Goal: Task Accomplishment & Management: Use online tool/utility

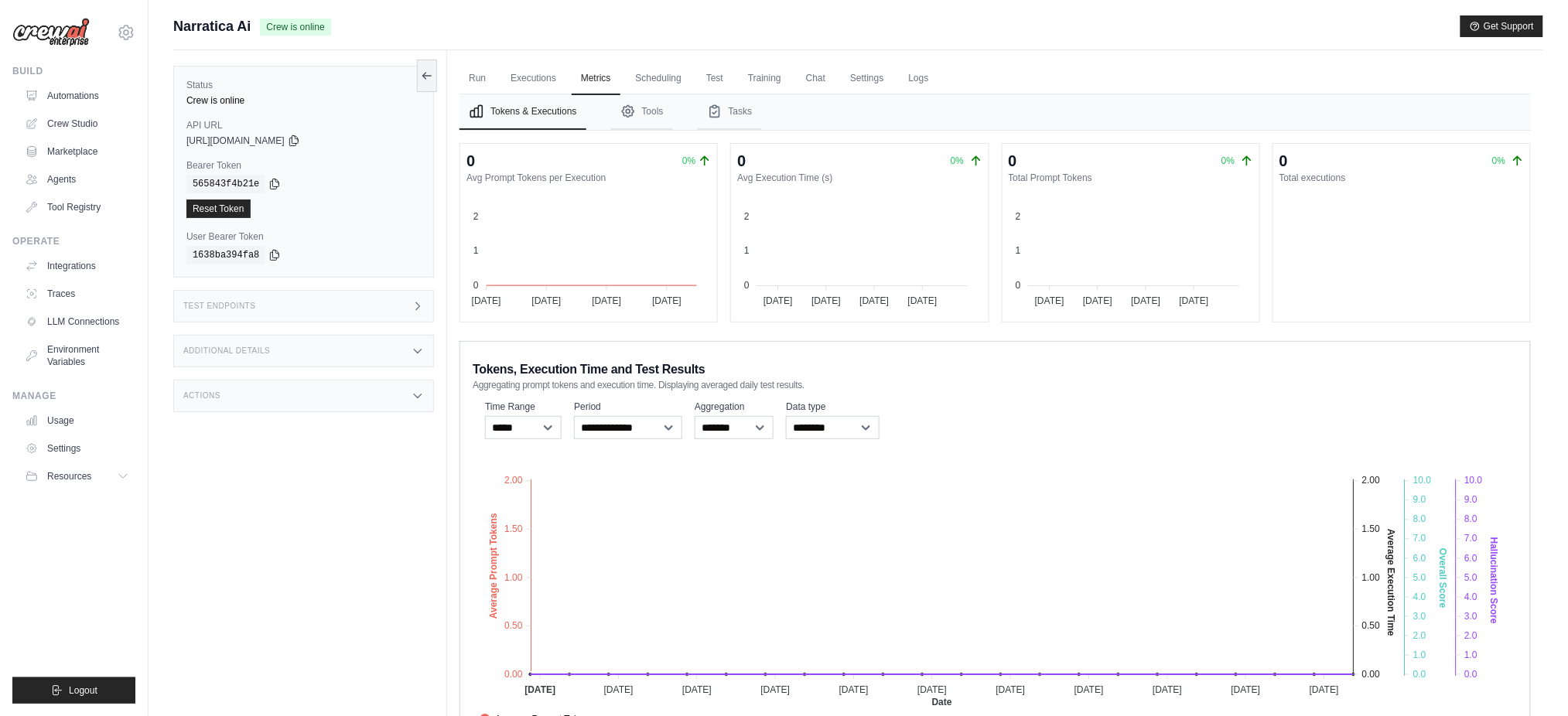
click at [79, 90] on link "Automations" at bounding box center [77, 95] width 117 height 25
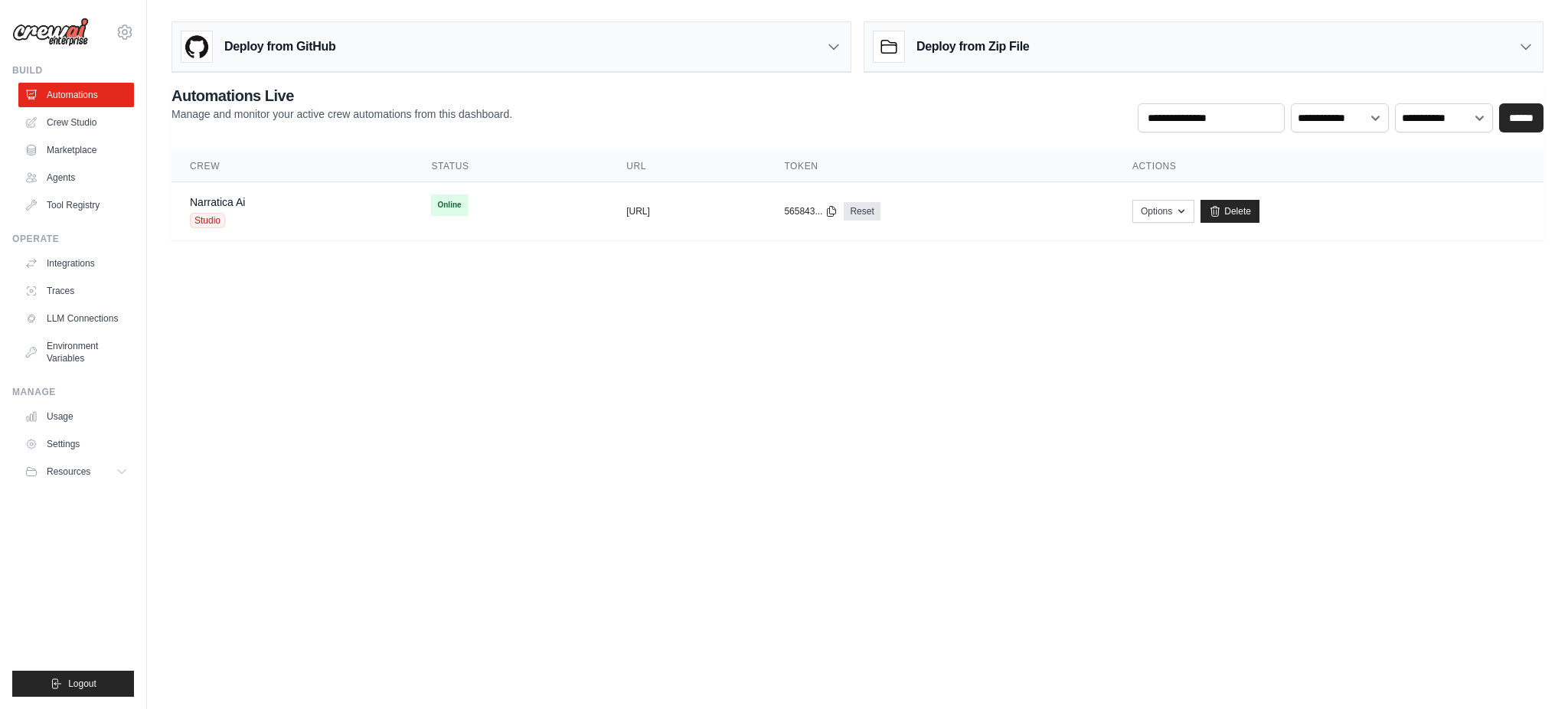
click at [626, 210] on button "https://datastory-ai-business-intel" at bounding box center [638, 211] width 24 height 12
click at [219, 203] on link "Narratica Ai" at bounding box center [217, 202] width 55 height 12
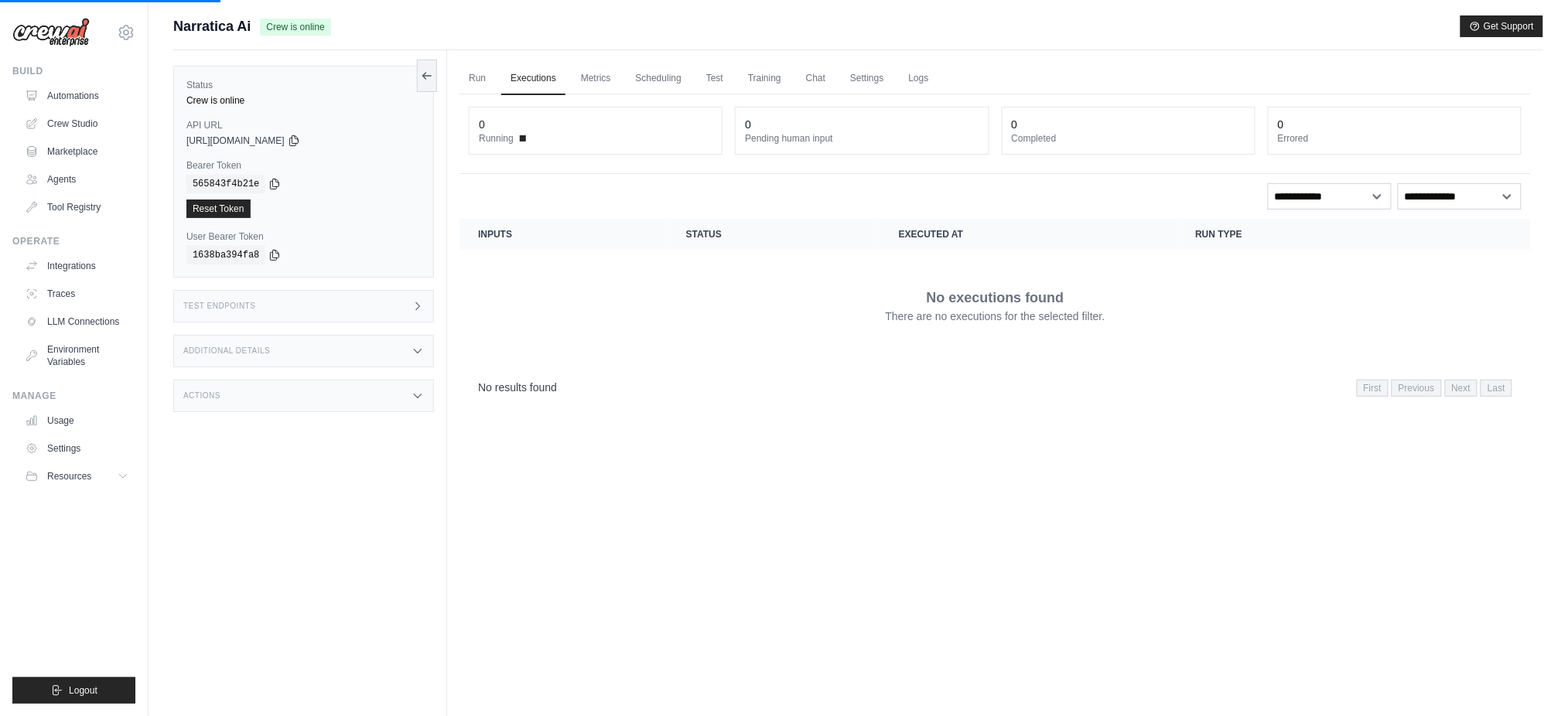
click at [33, 98] on icon at bounding box center [32, 96] width 10 height 10
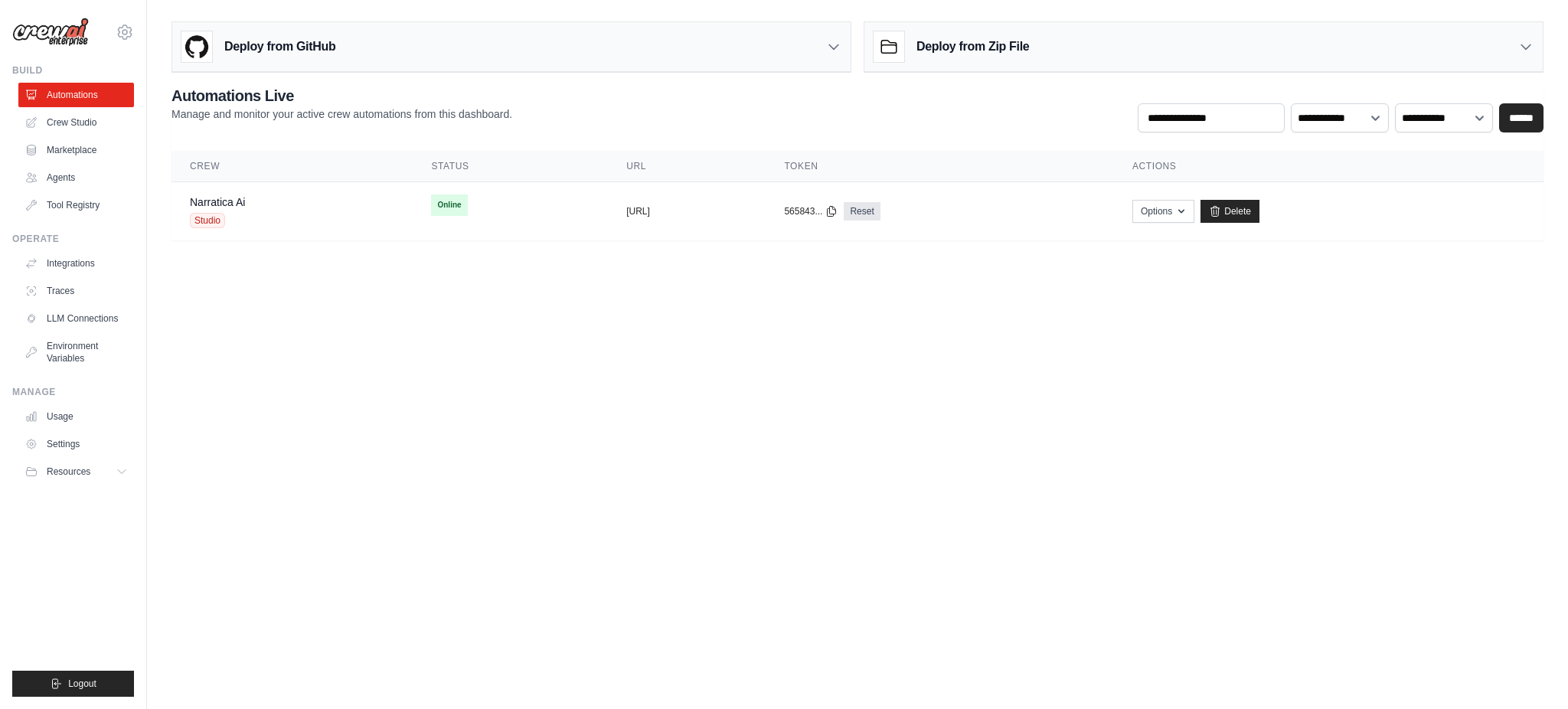
click at [81, 128] on link "Crew Studio" at bounding box center [76, 122] width 116 height 25
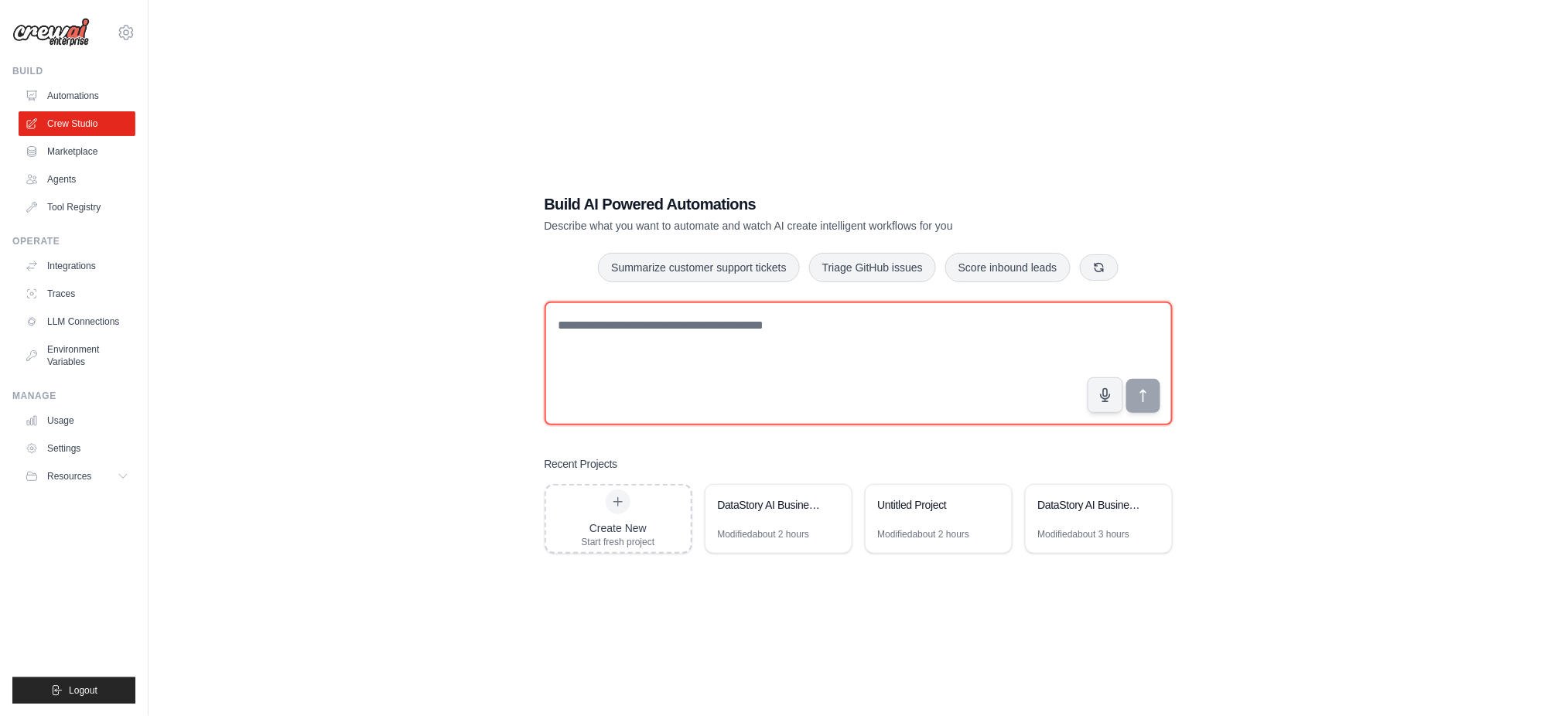
click at [796, 366] on textarea at bounding box center [858, 363] width 628 height 123
paste textarea "**********"
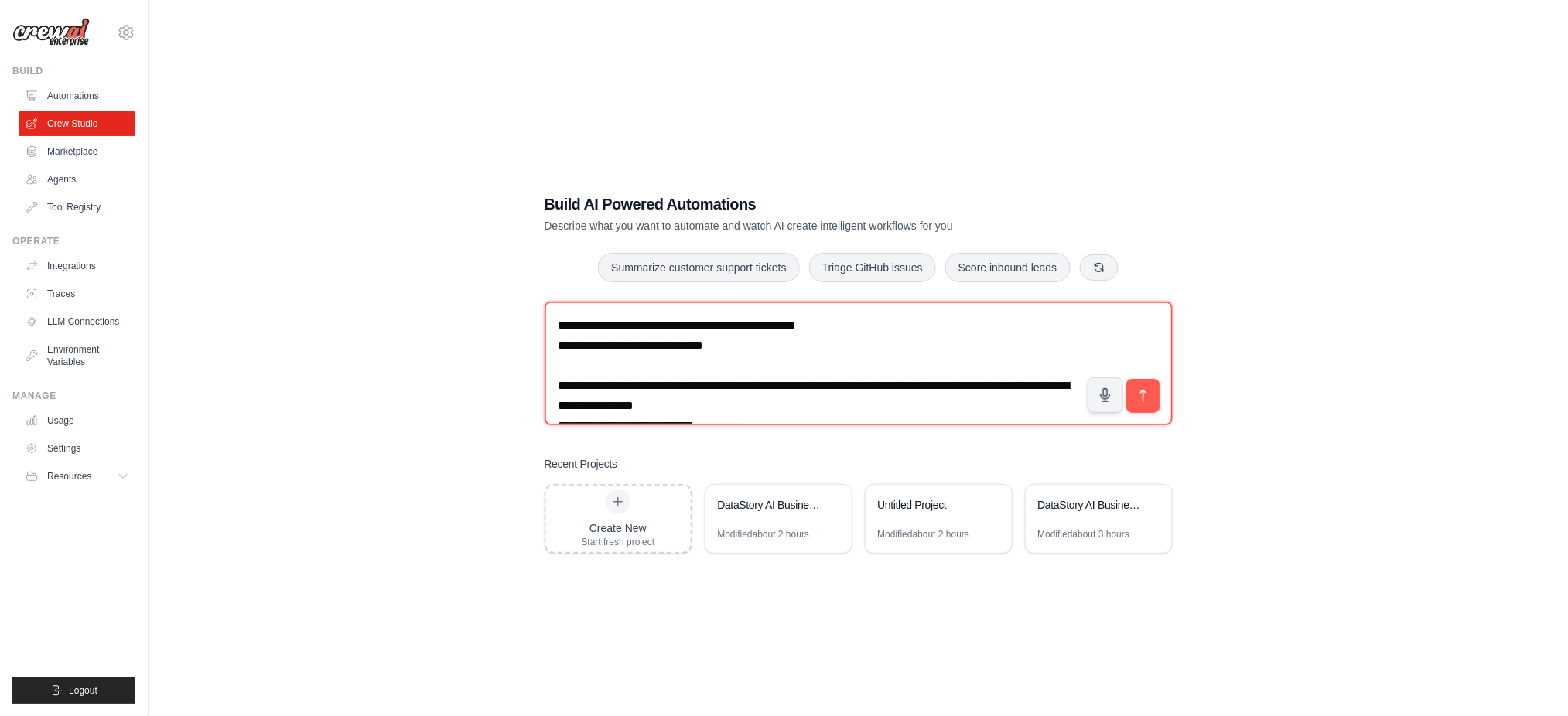
scroll to position [1737, 0]
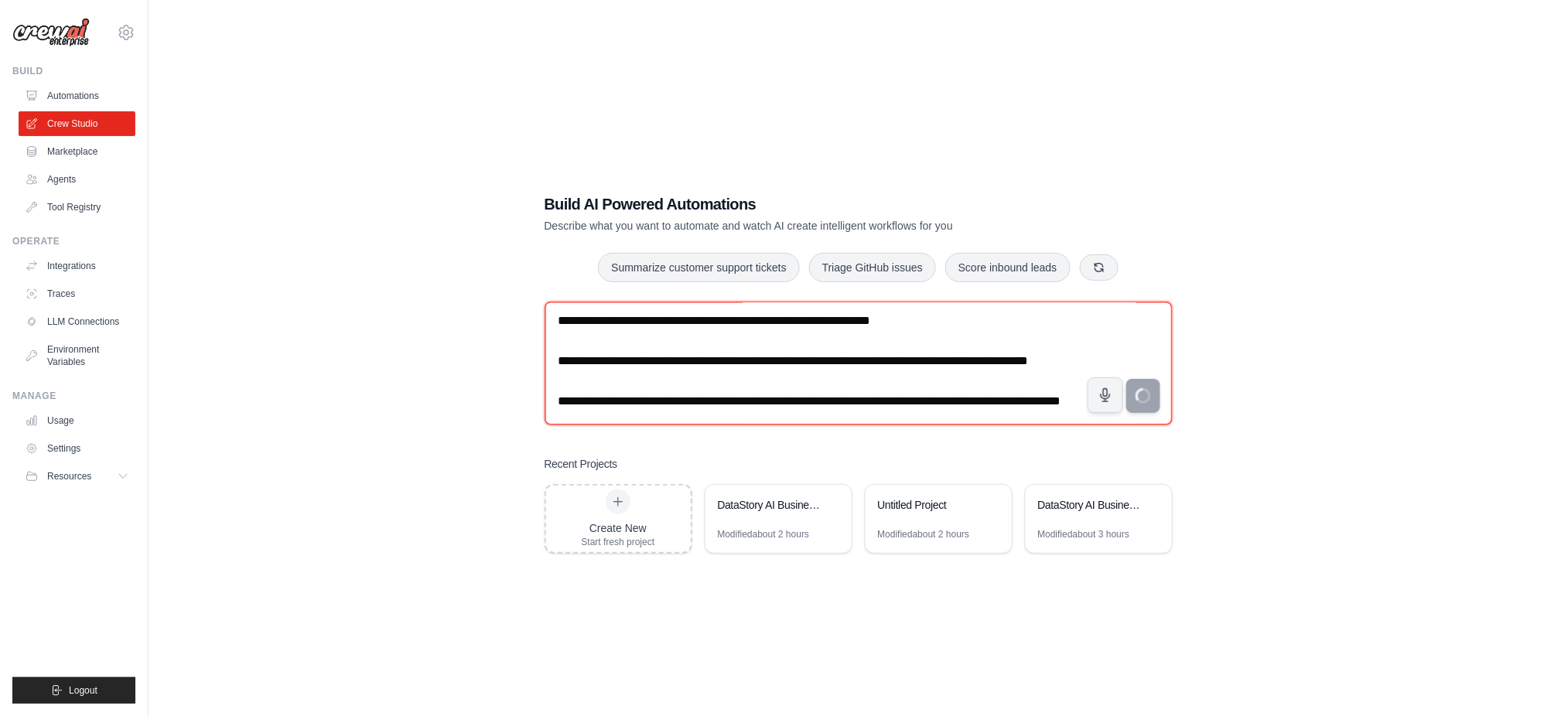
type textarea "**********"
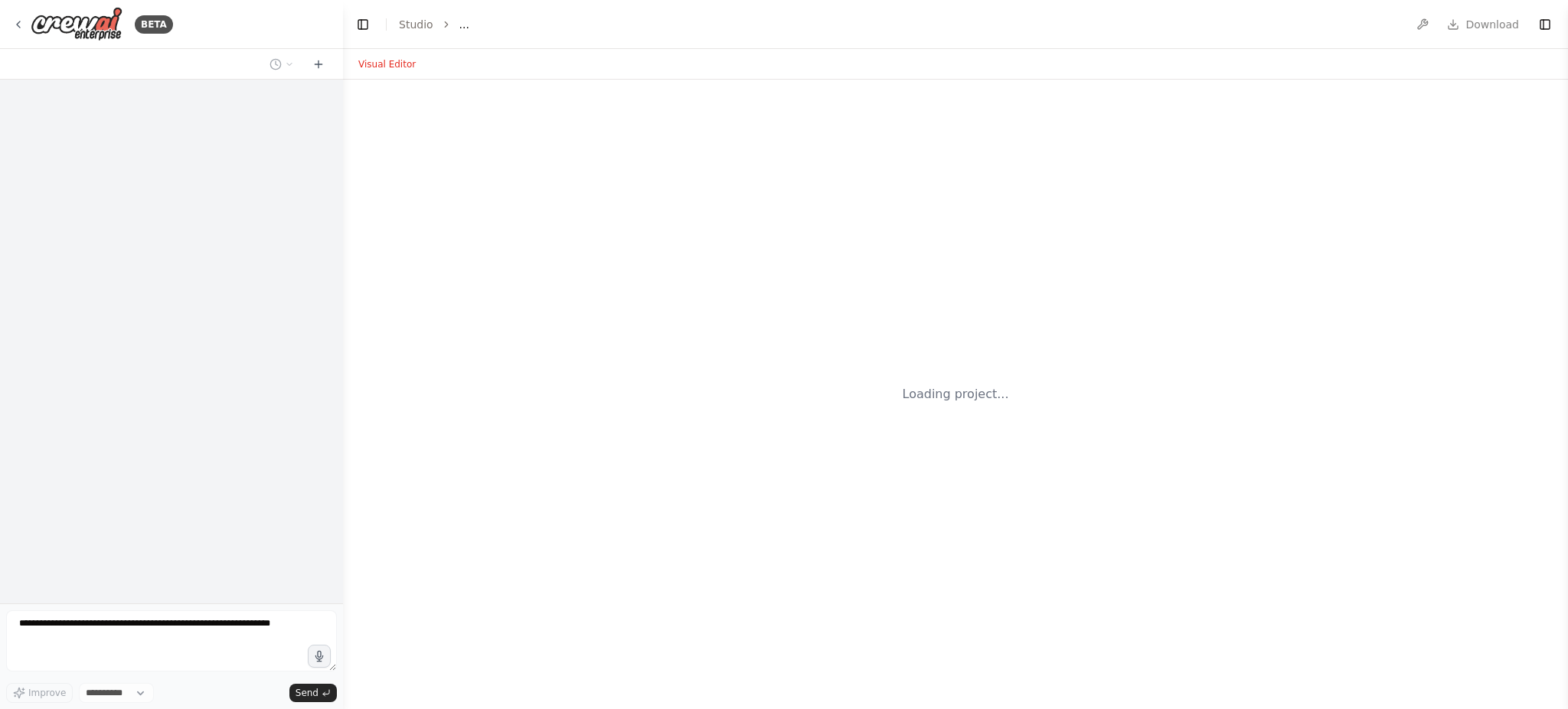
select select "****"
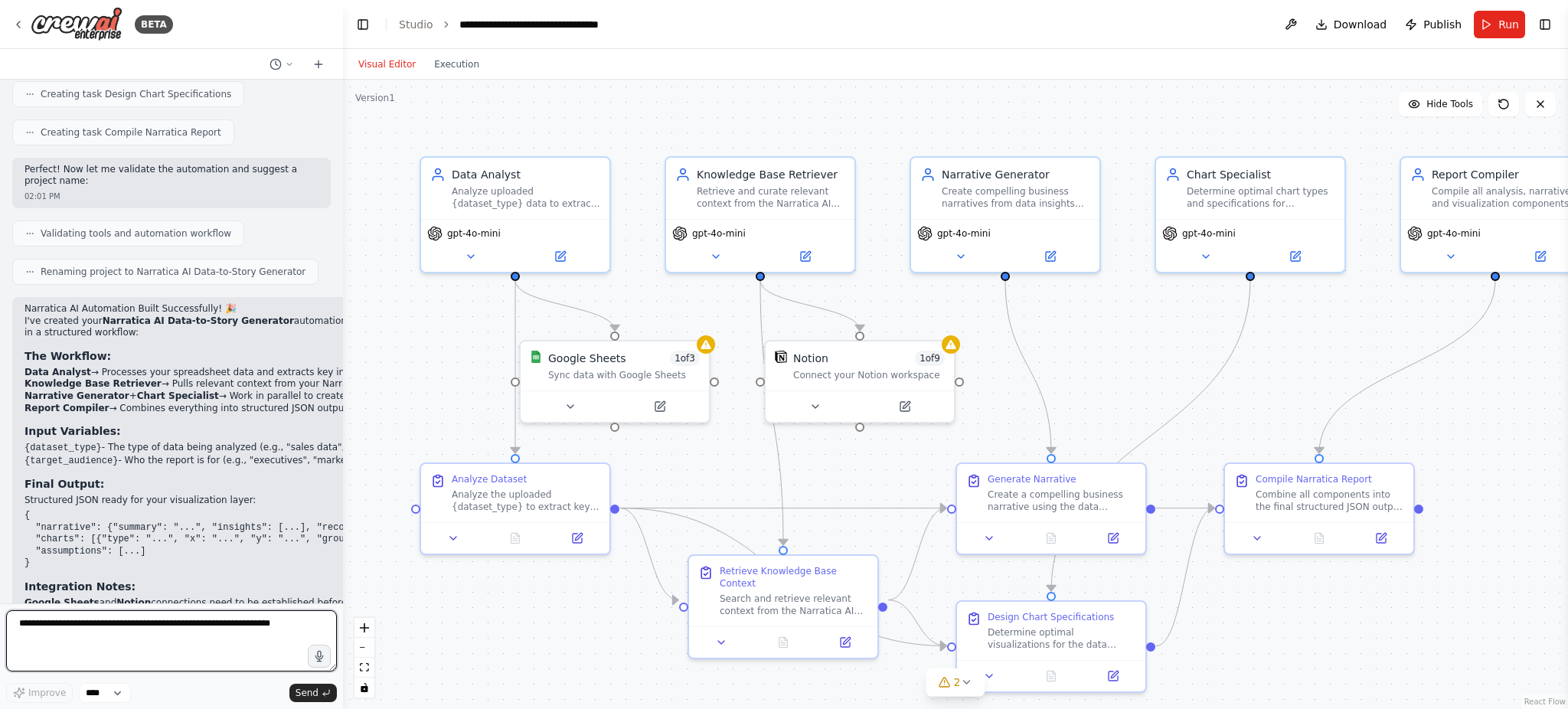
scroll to position [1834, 0]
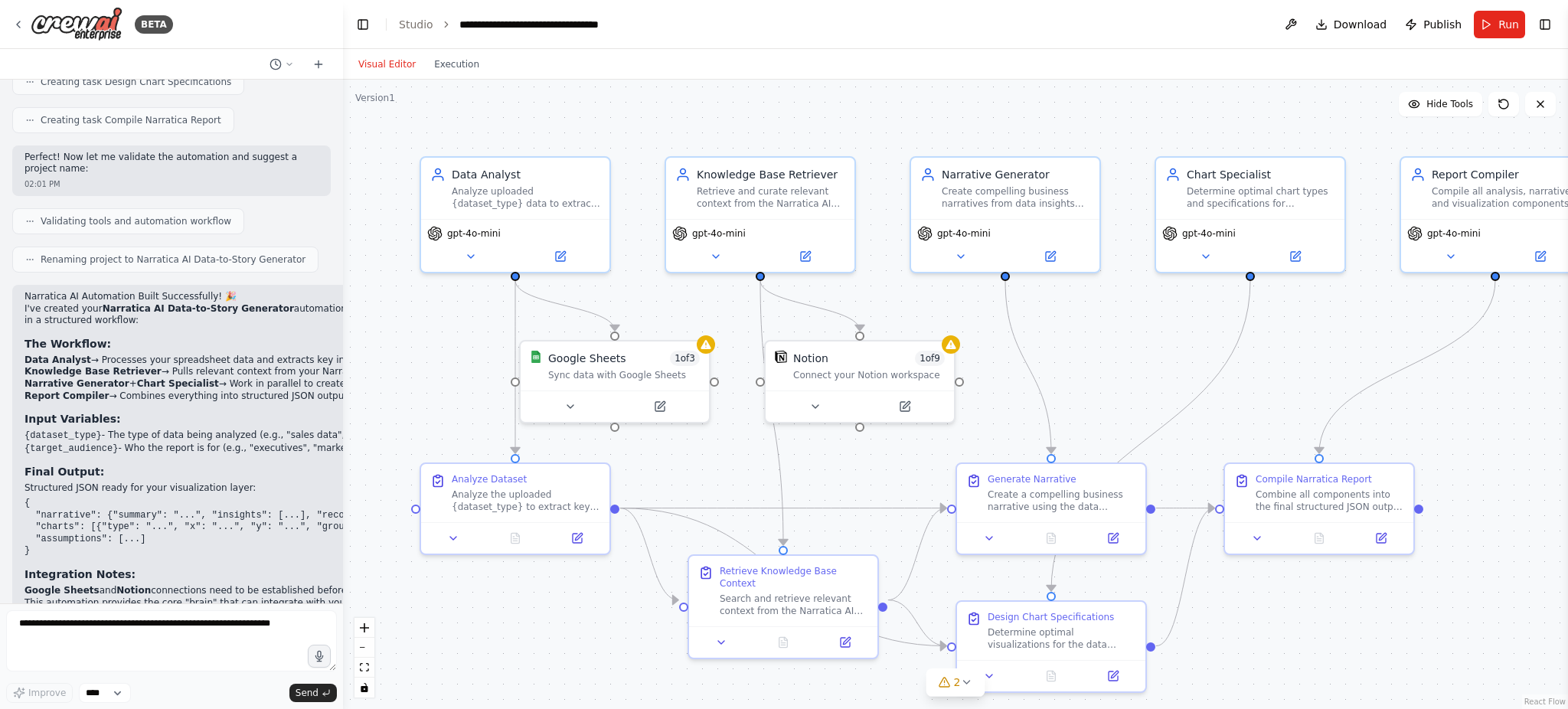
click at [1358, 25] on span "Download" at bounding box center [1361, 24] width 54 height 15
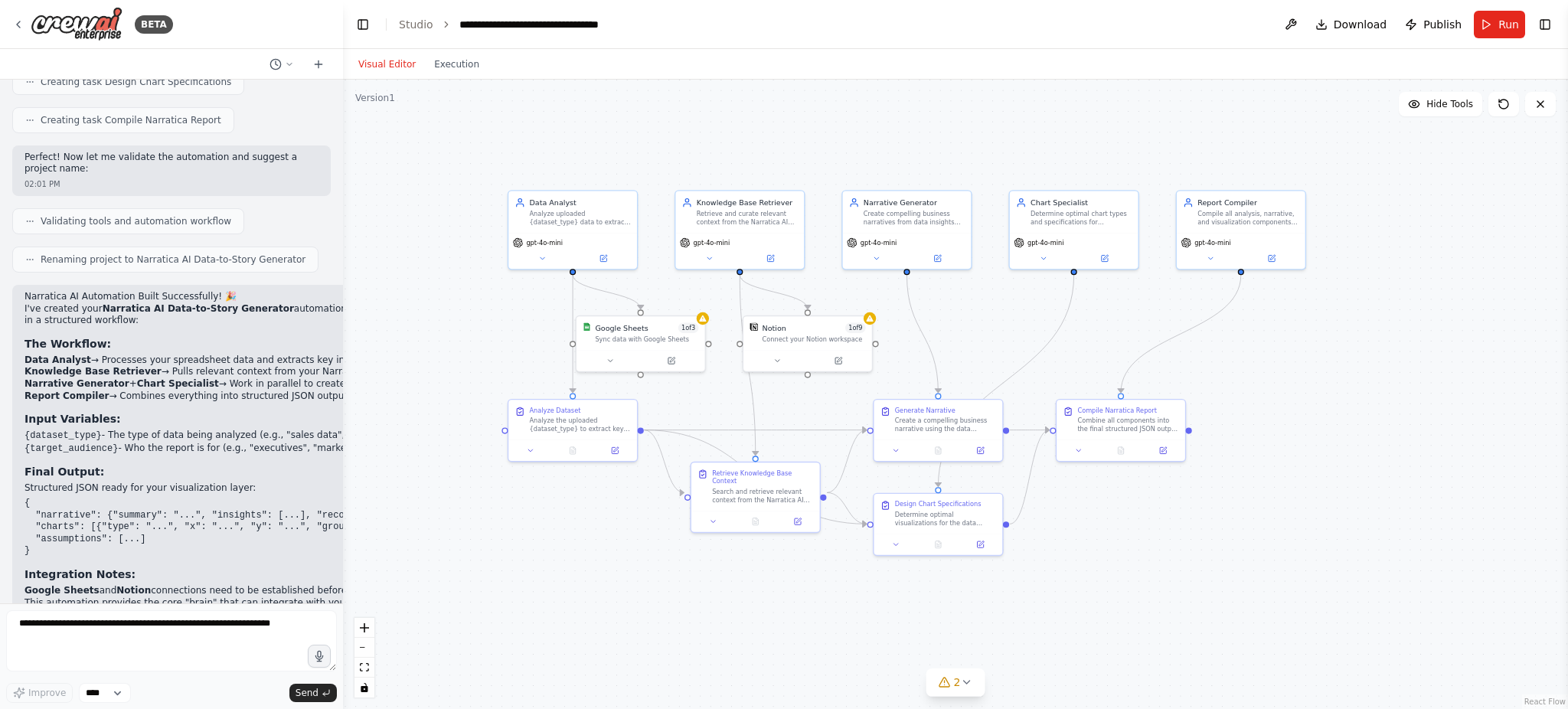
click at [1512, 20] on span "Run" at bounding box center [1508, 24] width 21 height 15
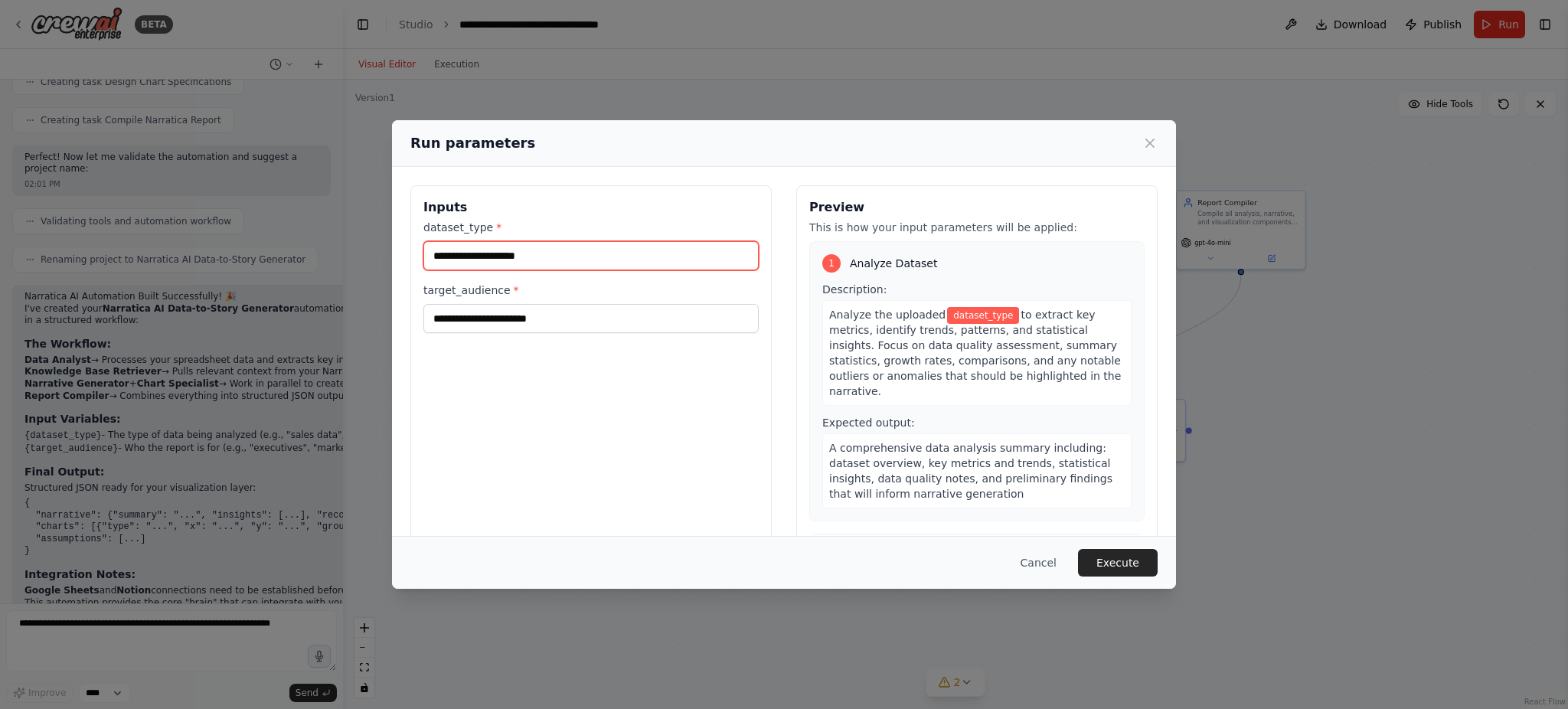
click at [565, 261] on input "dataset_type *" at bounding box center [591, 256] width 336 height 29
click at [613, 258] on input "dataset_type *" at bounding box center [591, 256] width 336 height 29
type input "*"
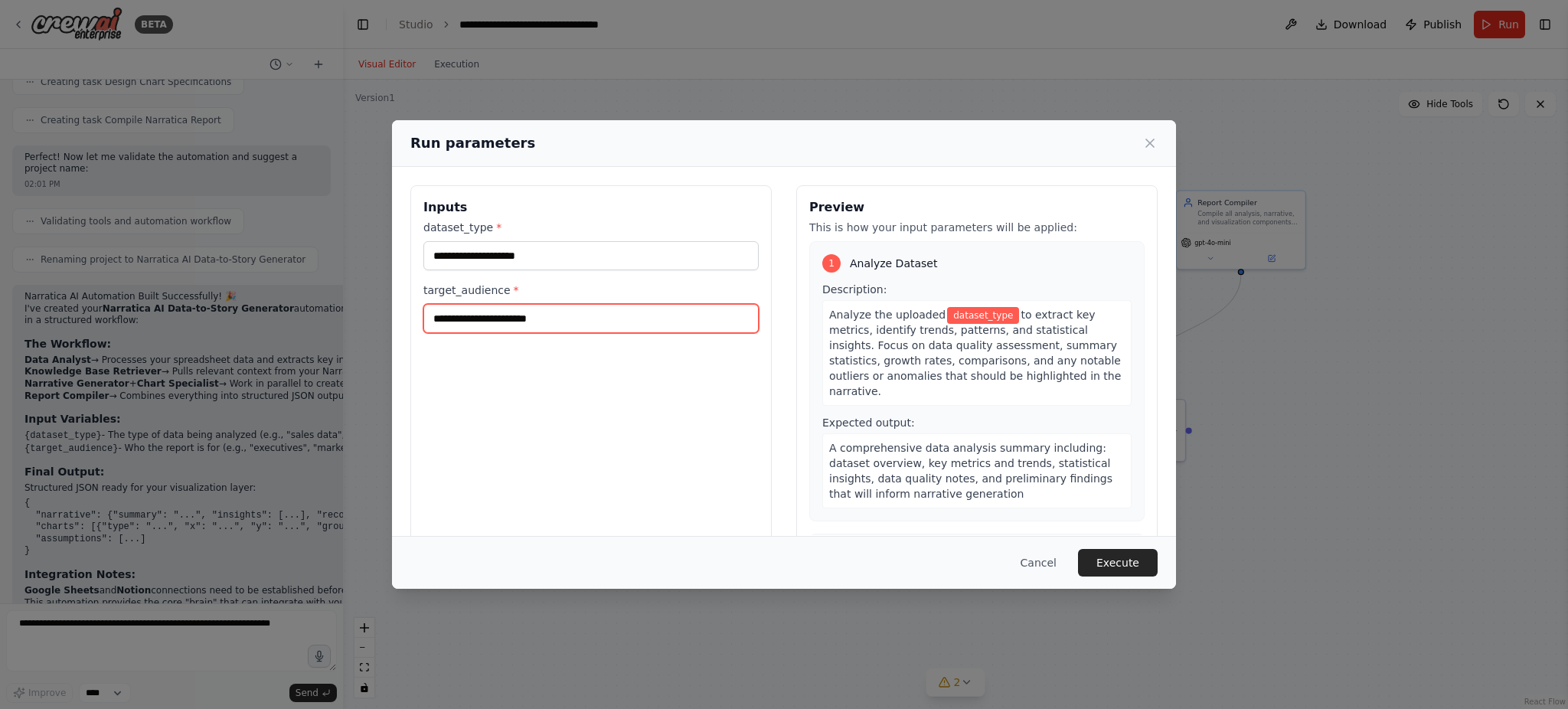
click at [601, 326] on input "target_audience *" at bounding box center [591, 318] width 336 height 29
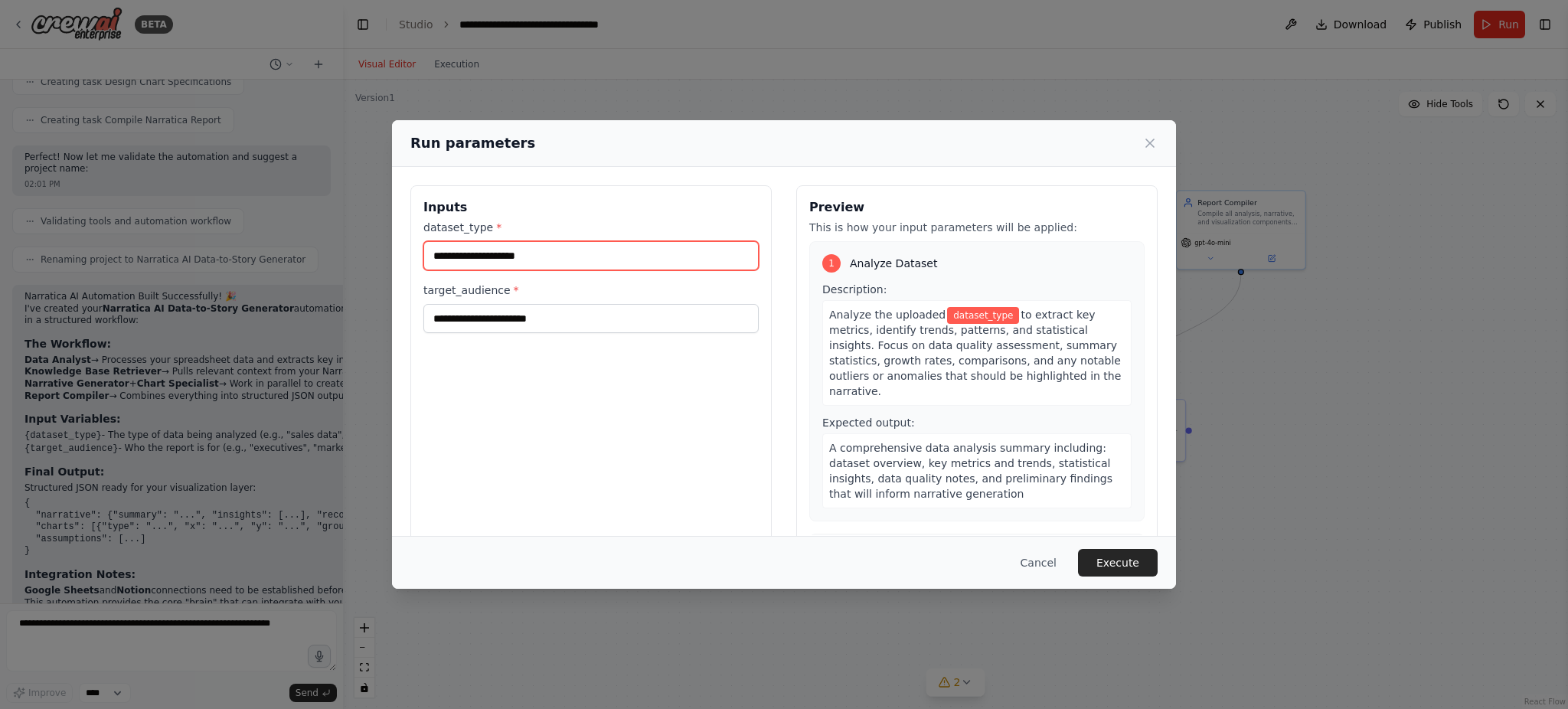
click at [564, 266] on input "dataset_type *" at bounding box center [591, 256] width 336 height 29
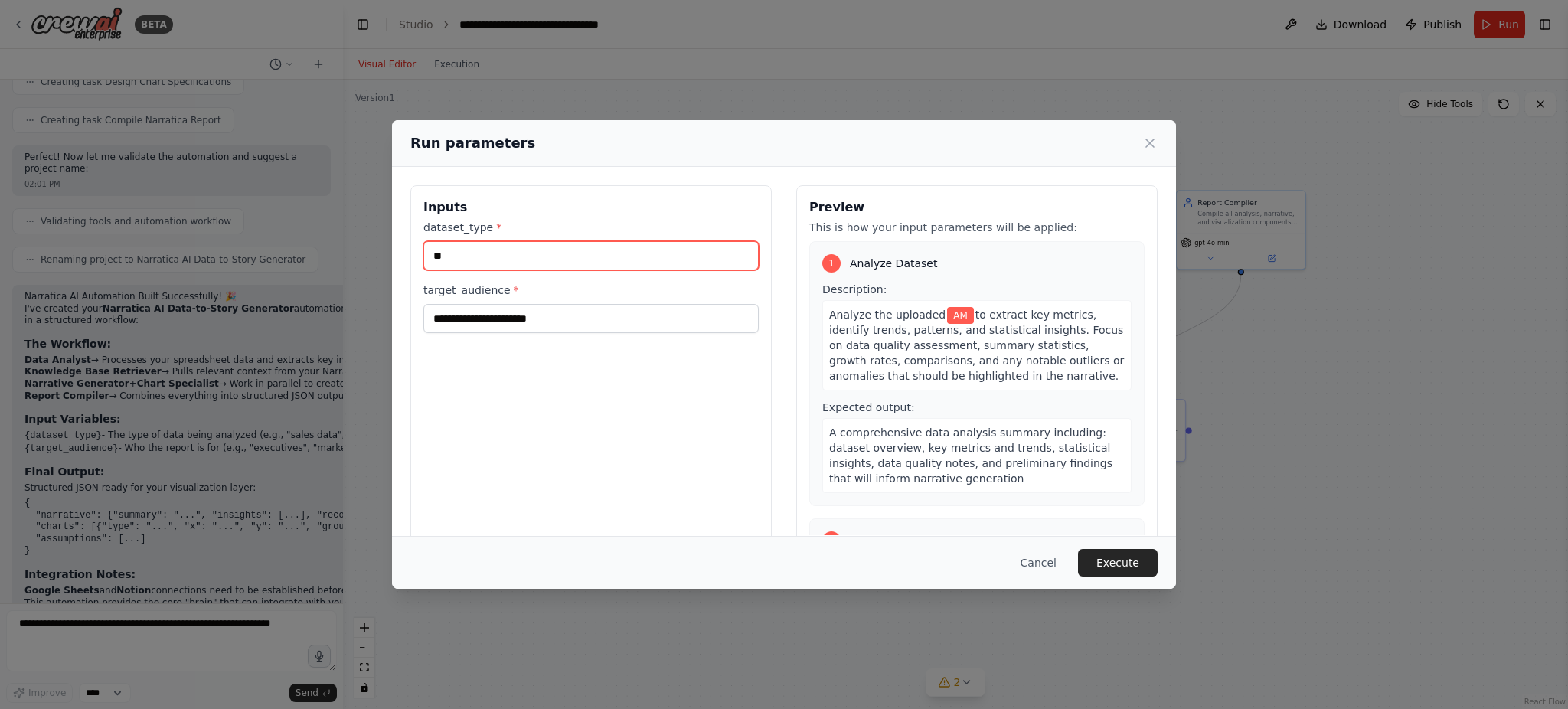
type input "*"
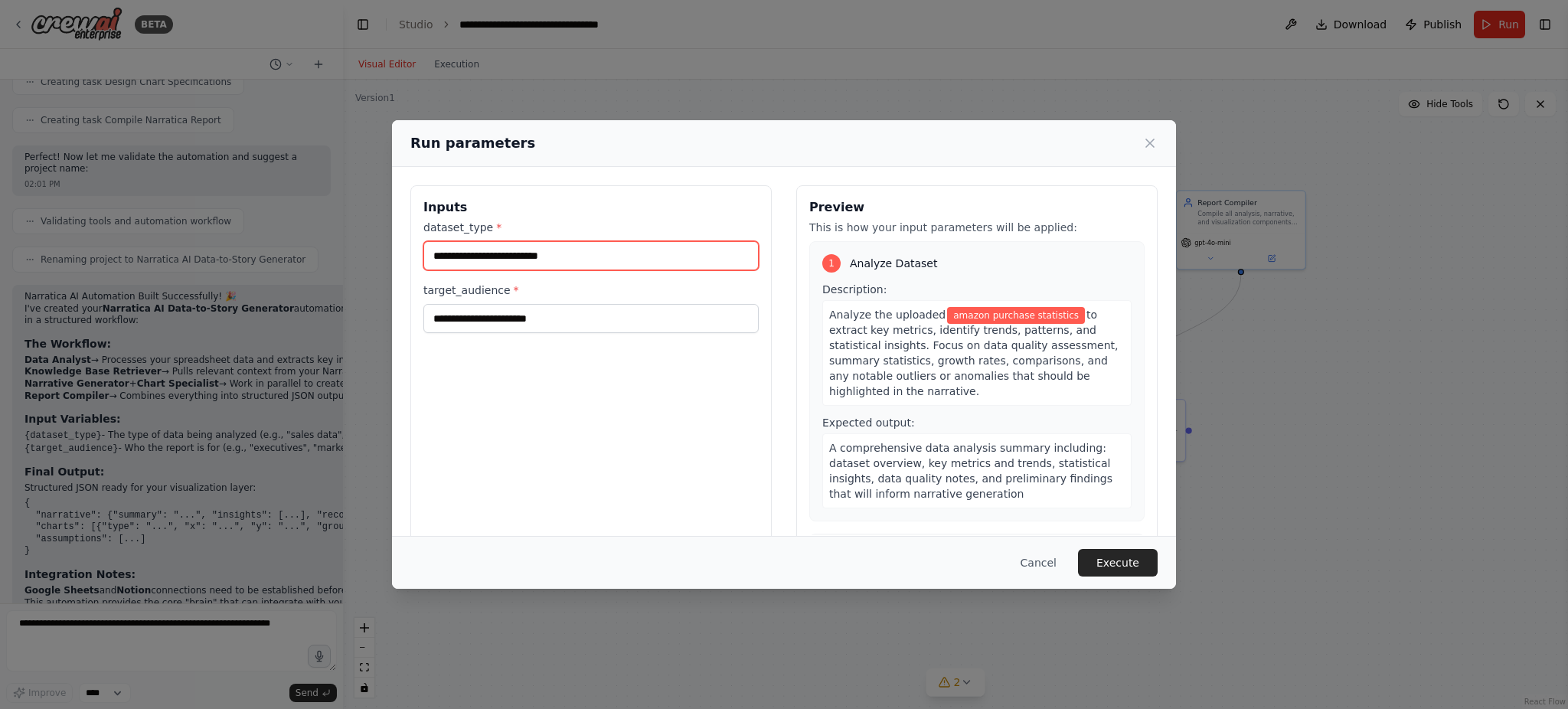
type input "**********"
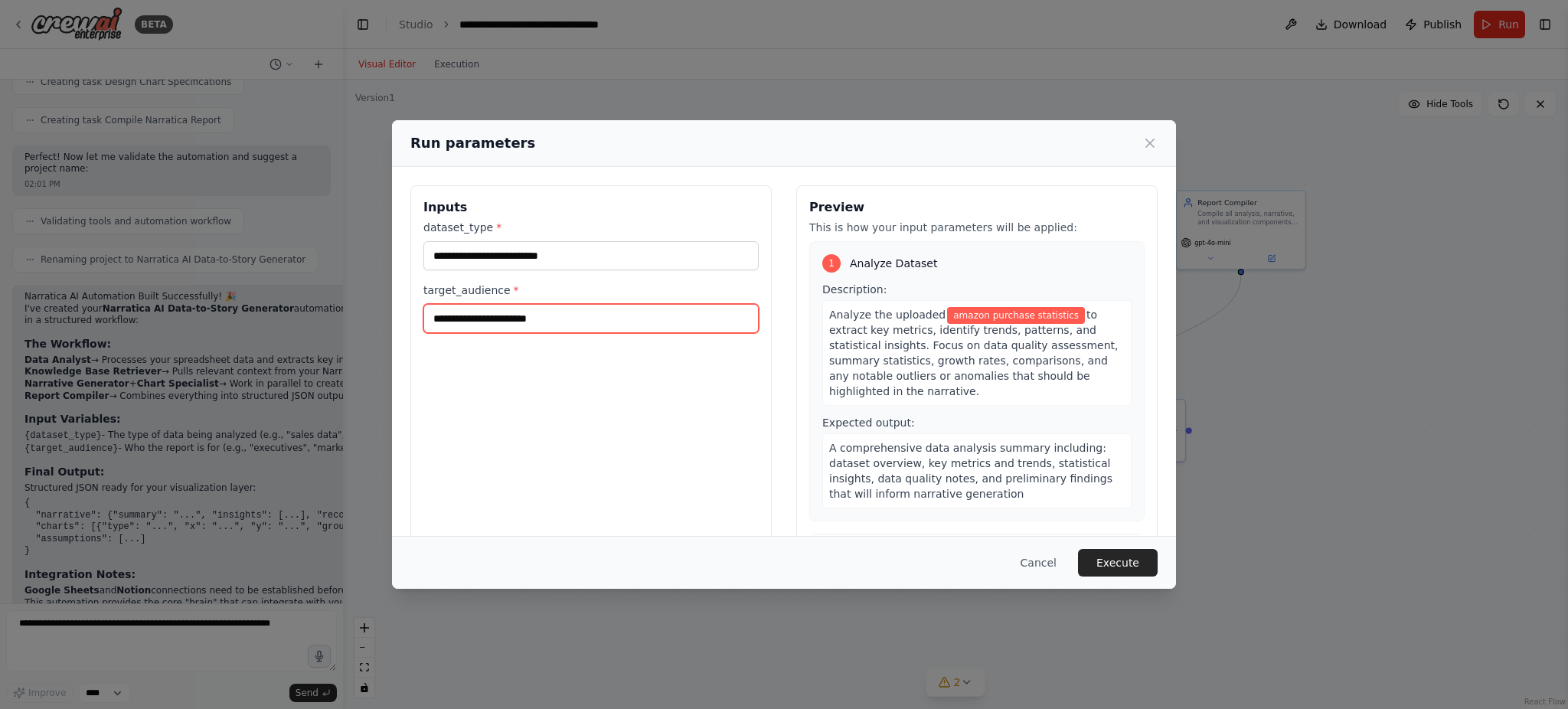
click at [540, 328] on input "target_audience *" at bounding box center [591, 318] width 336 height 29
type input "*"
type input "*****"
click at [1124, 561] on button "Execute" at bounding box center [1118, 563] width 79 height 28
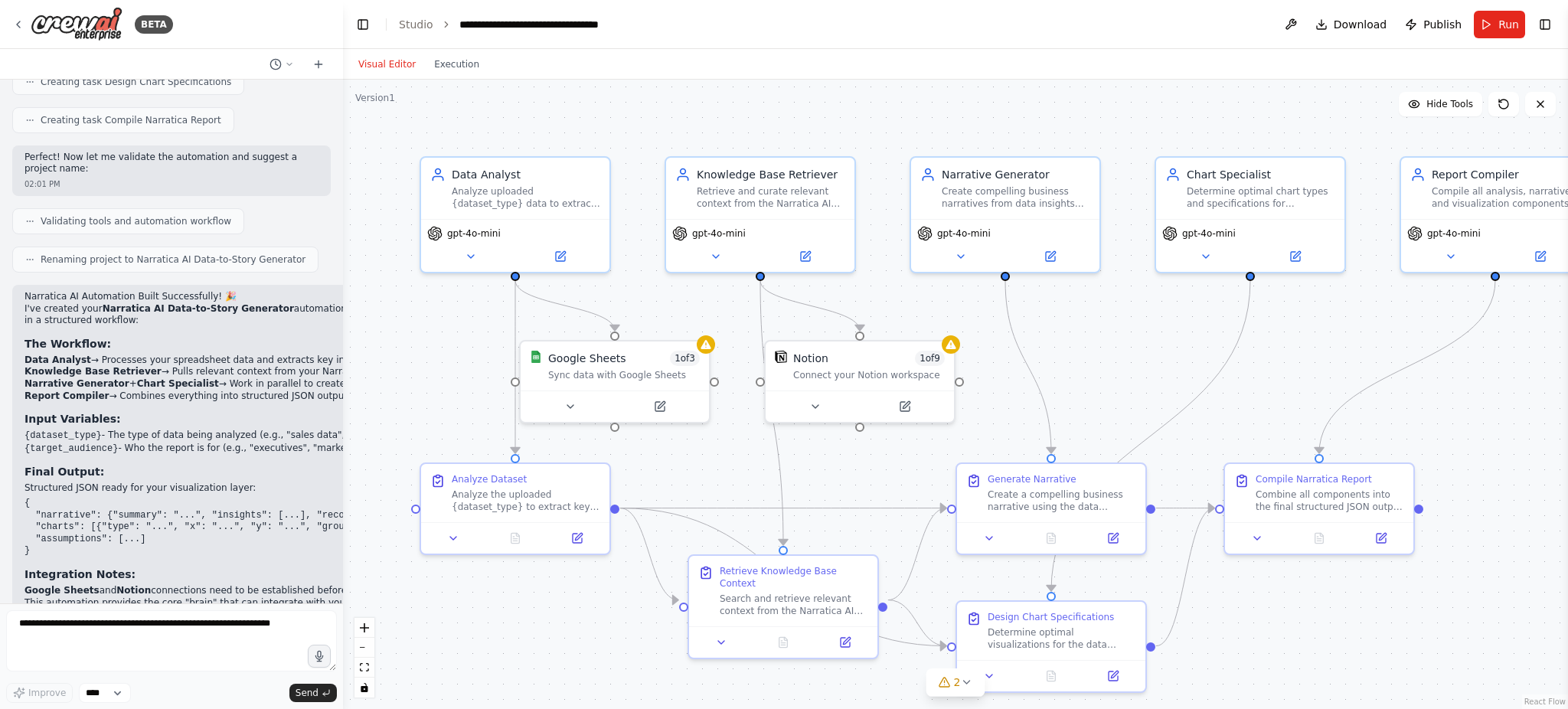
scroll to position [1833, 0]
click at [1362, 26] on span "Download" at bounding box center [1361, 24] width 54 height 15
click at [1441, 25] on span "Publish" at bounding box center [1443, 24] width 38 height 15
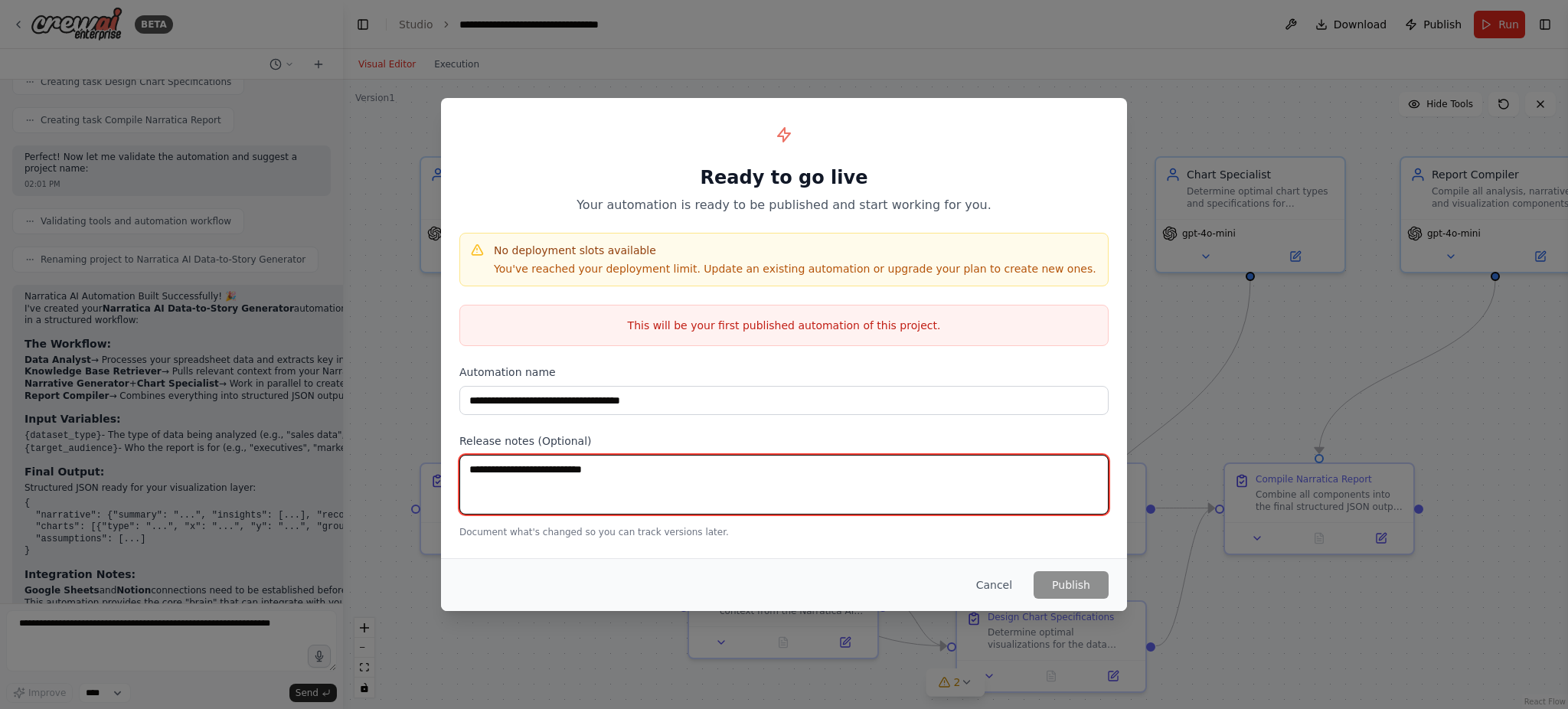
click at [811, 468] on textarea at bounding box center [784, 484] width 649 height 60
type textarea "*"
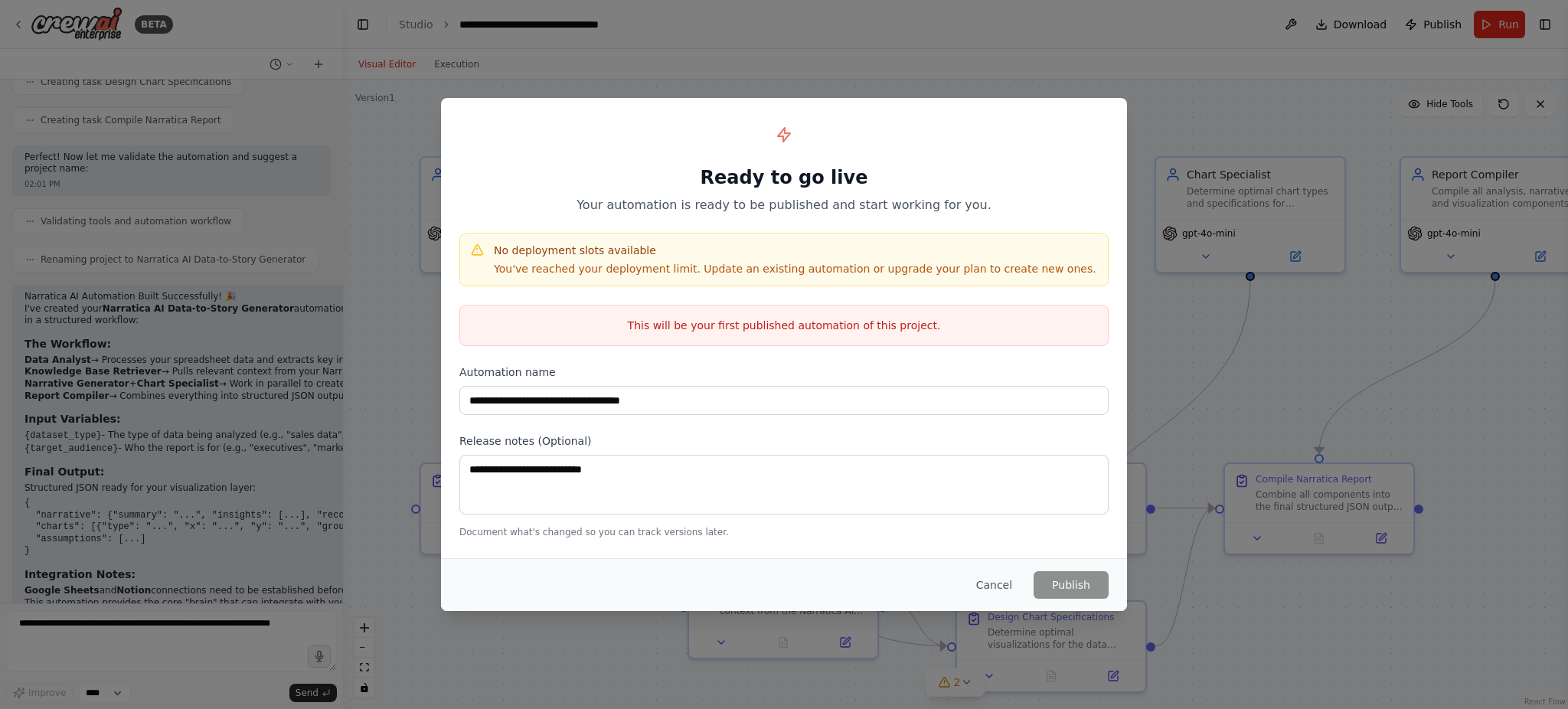
click at [997, 580] on button "Cancel" at bounding box center [994, 585] width 60 height 28
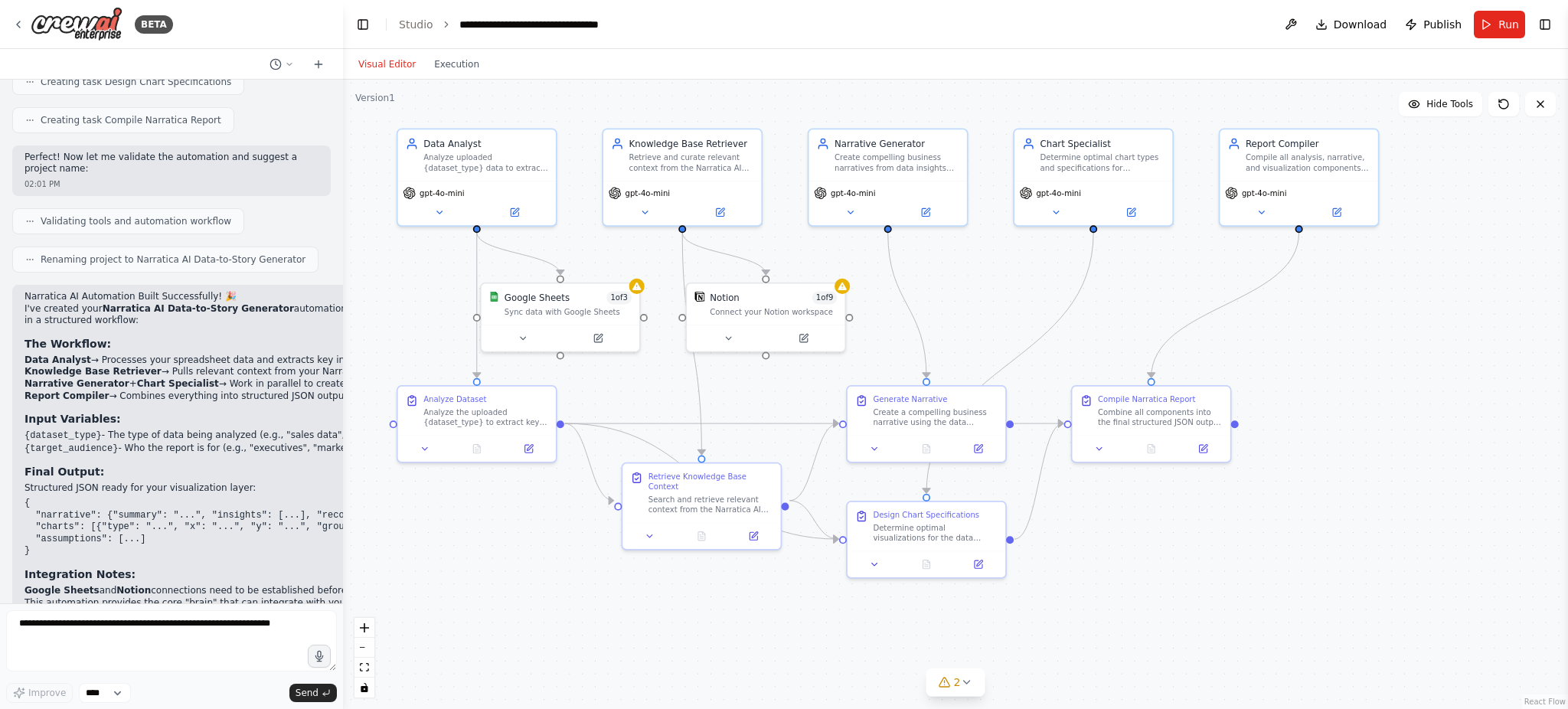
click at [1446, 29] on span "Publish" at bounding box center [1443, 24] width 38 height 15
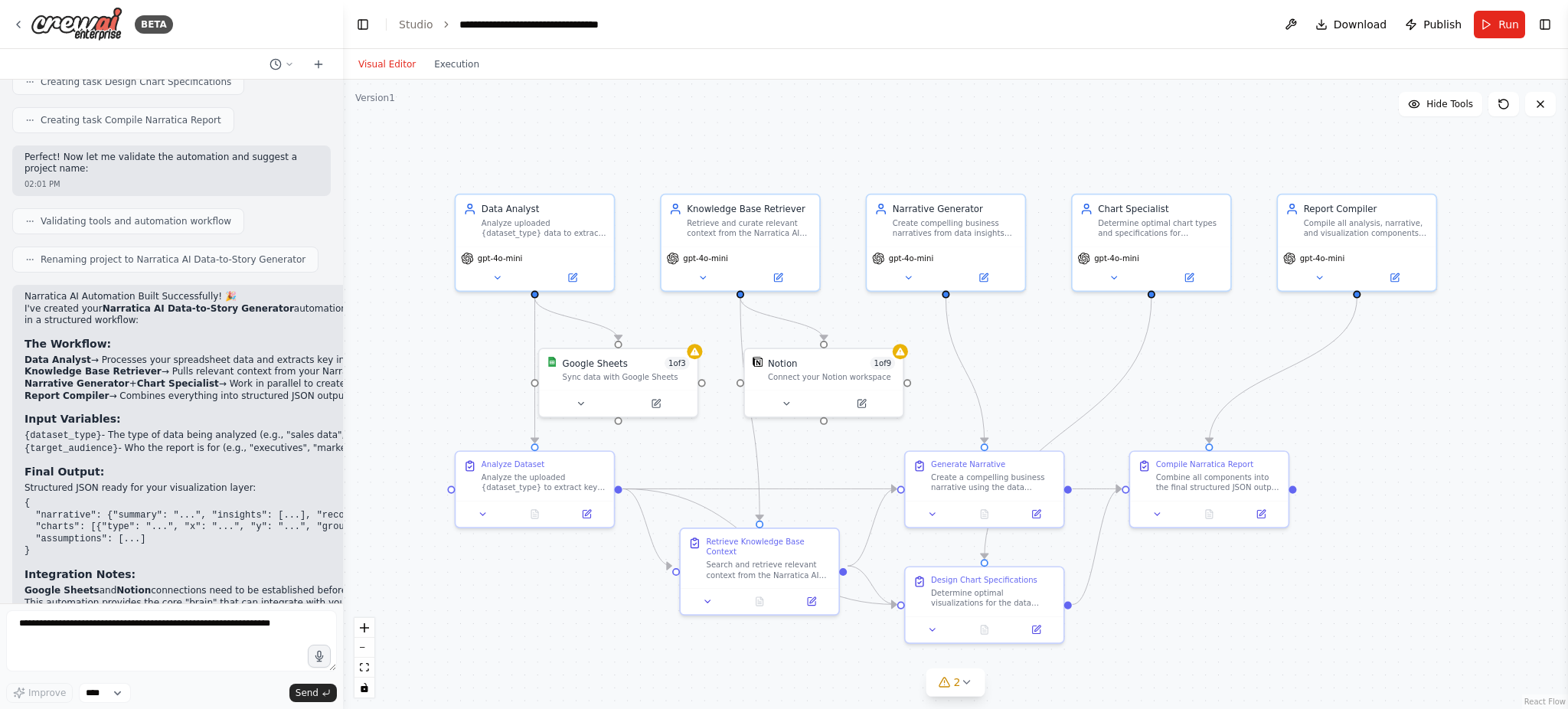
click at [448, 356] on div ".deletable-edge-delete-btn { width: 20px; height: 20px; border: 0px solid #ffff…" at bounding box center [955, 394] width 1225 height 630
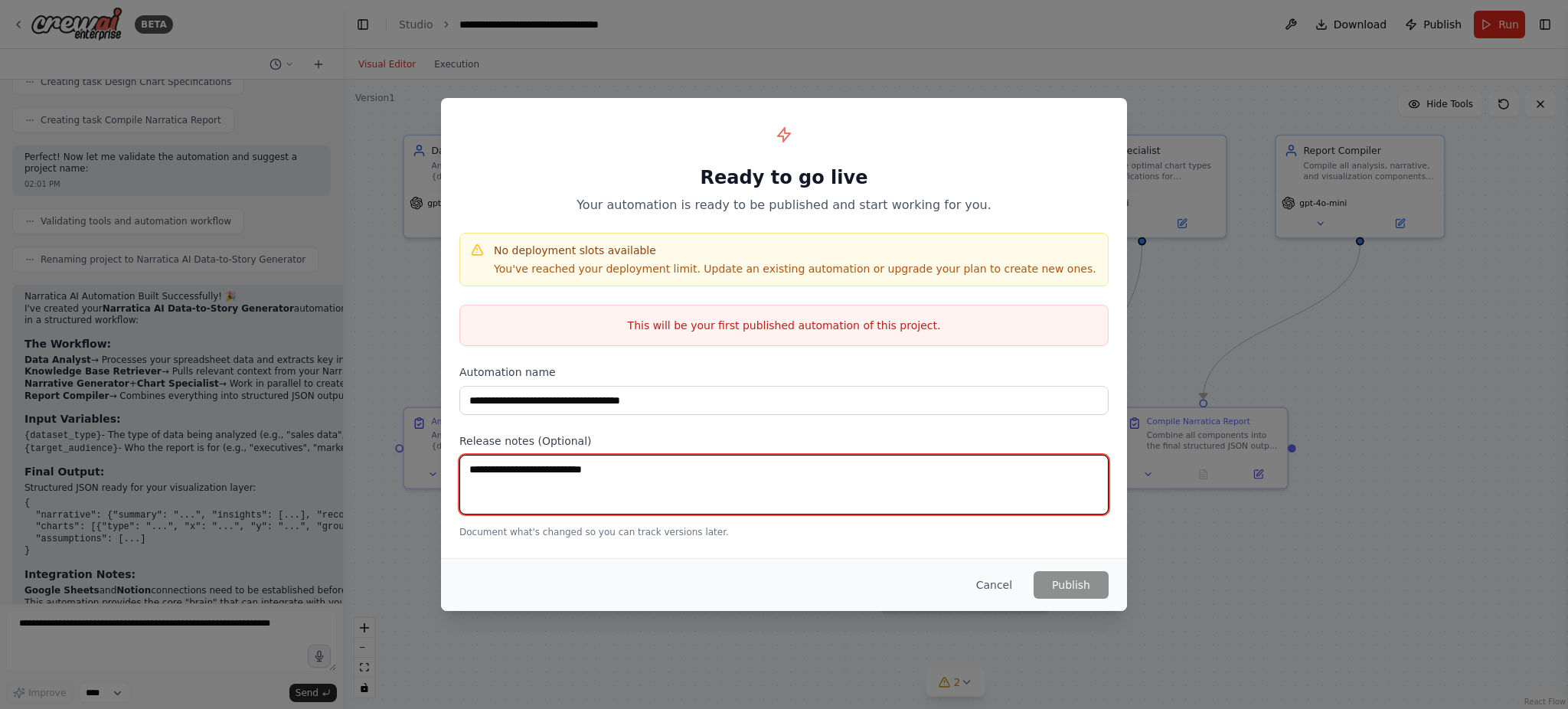
click at [494, 474] on textarea at bounding box center [784, 484] width 649 height 60
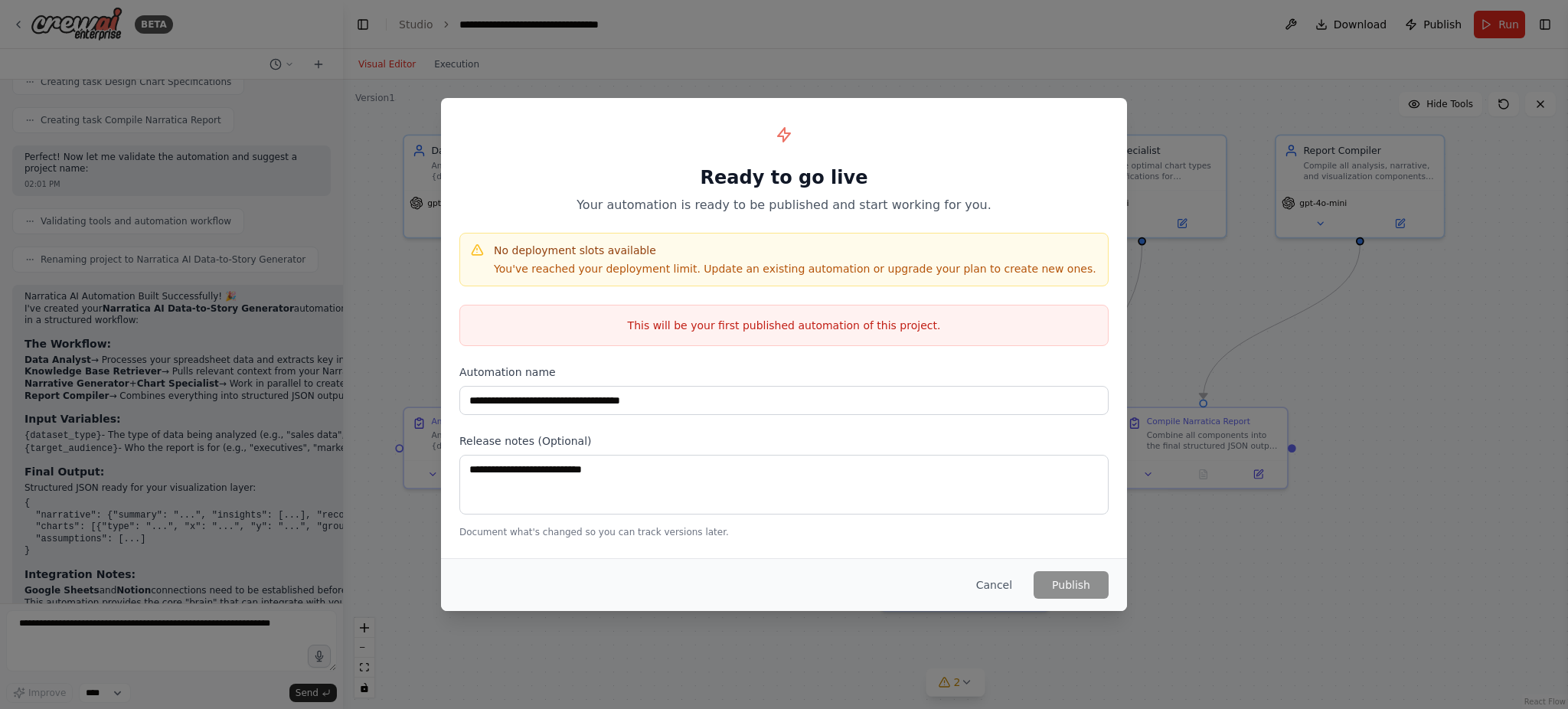
click at [1297, 497] on div "**********" at bounding box center [784, 354] width 1568 height 709
click at [982, 590] on button "Cancel" at bounding box center [994, 585] width 60 height 28
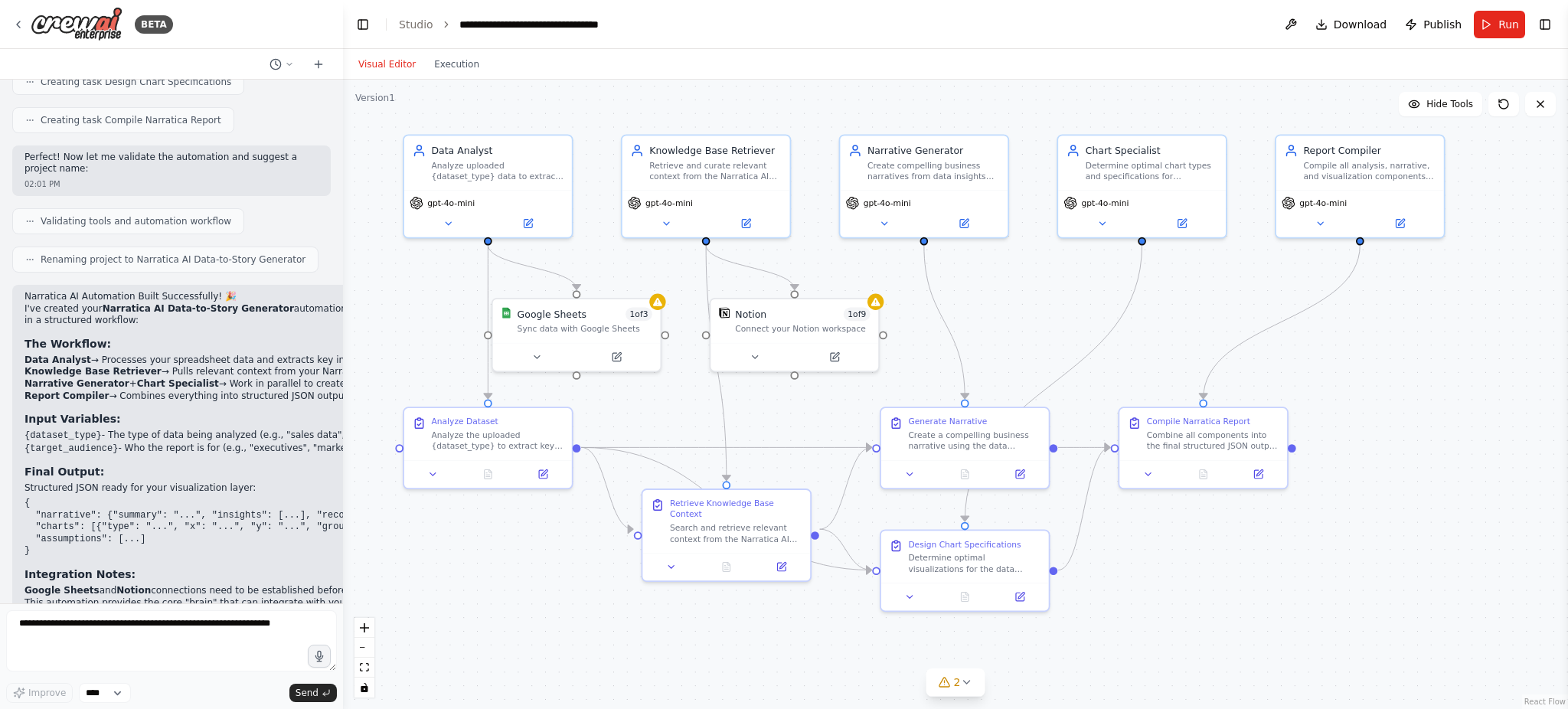
click at [1370, 17] on span "Download" at bounding box center [1361, 24] width 54 height 15
click at [370, 19] on button "Toggle Left Sidebar" at bounding box center [363, 24] width 21 height 21
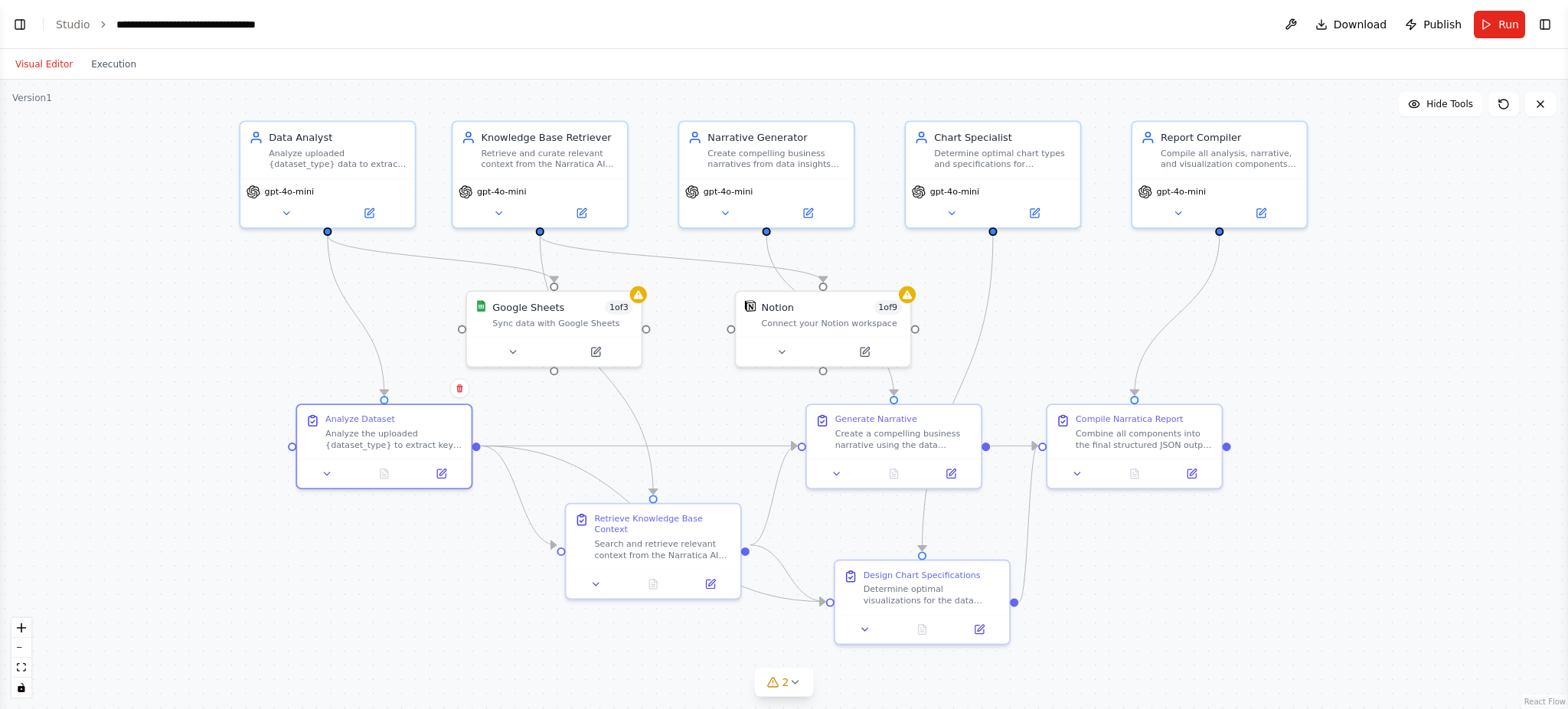
click at [17, 25] on button "Toggle Left Sidebar" at bounding box center [20, 24] width 21 height 21
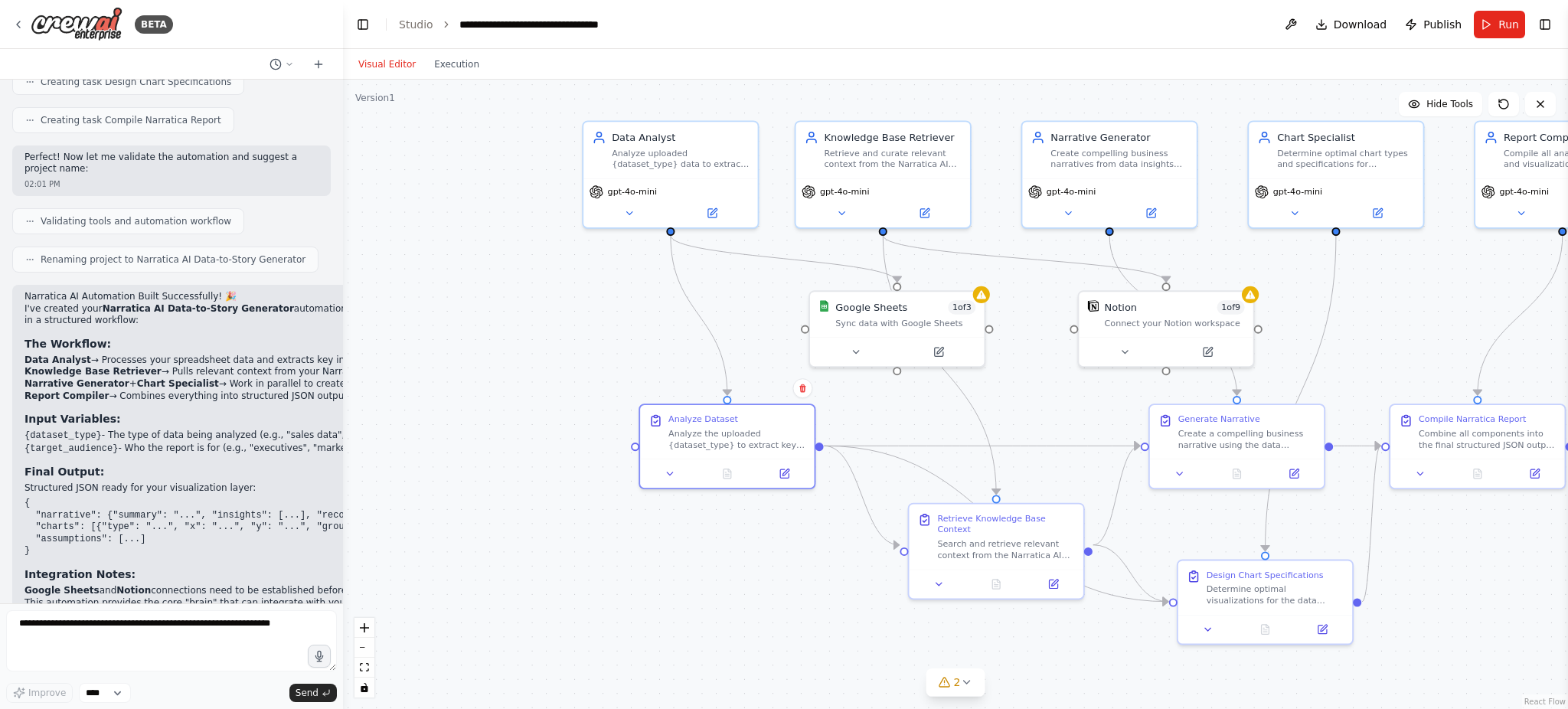
click at [1540, 25] on button "Toggle Right Sidebar" at bounding box center [1545, 24] width 21 height 21
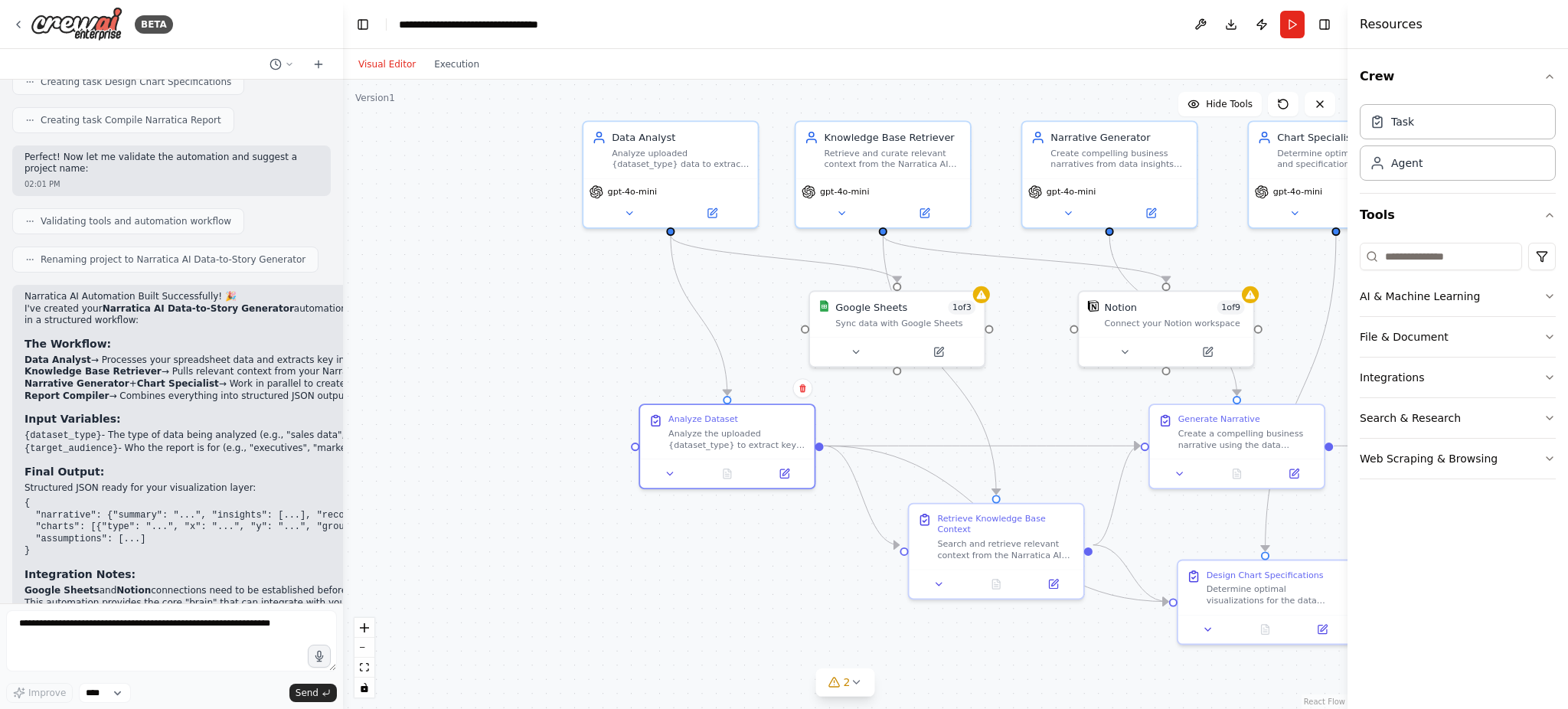
click at [505, 511] on div ".deletable-edge-delete-btn { width: 20px; height: 20px; border: 0px solid #ffff…" at bounding box center [845, 394] width 1005 height 630
click at [468, 13] on header "**********" at bounding box center [845, 25] width 1005 height 49
click at [452, 33] on header "**********" at bounding box center [845, 25] width 1005 height 49
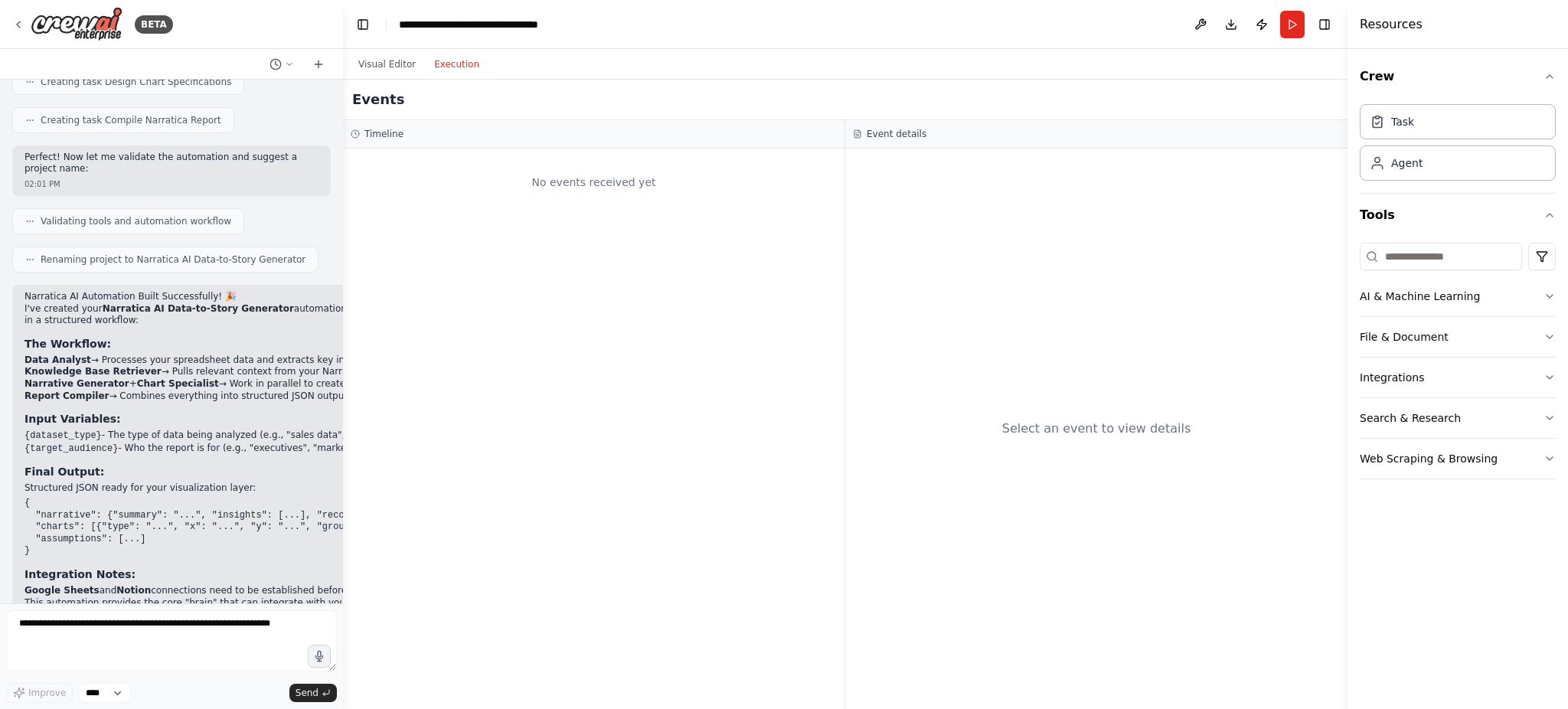
click at [448, 56] on button "Execution" at bounding box center [457, 64] width 63 height 18
click at [1400, 292] on button "AI & Machine Learning" at bounding box center [1458, 296] width 196 height 40
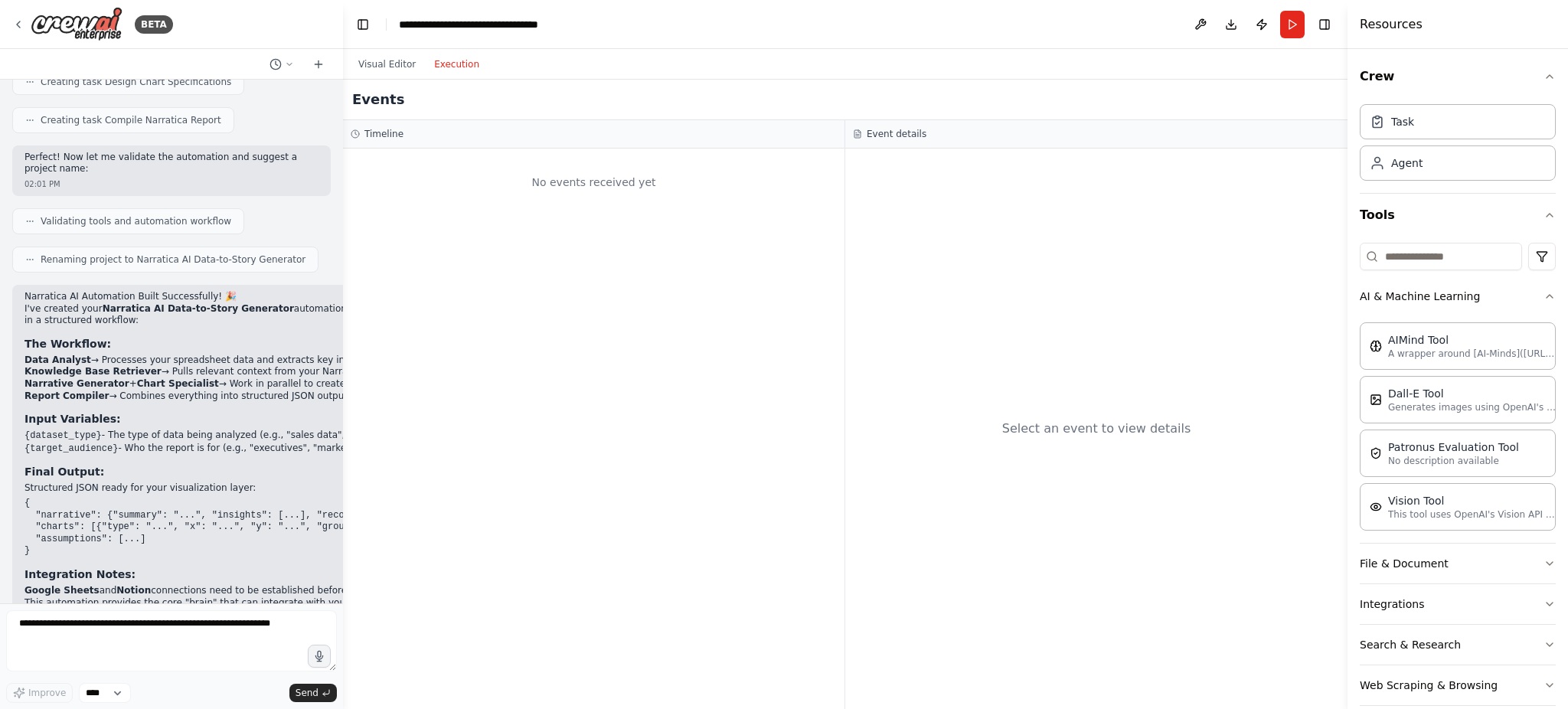
drag, startPoint x: 1387, startPoint y: 570, endPoint x: 1440, endPoint y: 102, distance: 471.0
click at [1440, 102] on div "Crew Task Agent Tools AI & Machine Learning AIMind Tool A wrapper around [AI-Mi…" at bounding box center [1458, 387] width 196 height 664
drag, startPoint x: 1440, startPoint y: 102, endPoint x: 1437, endPoint y: 118, distance: 16.3
click at [1437, 118] on div "Task Agent" at bounding box center [1458, 140] width 196 height 83
click at [1437, 118] on div "Task" at bounding box center [1458, 121] width 196 height 35
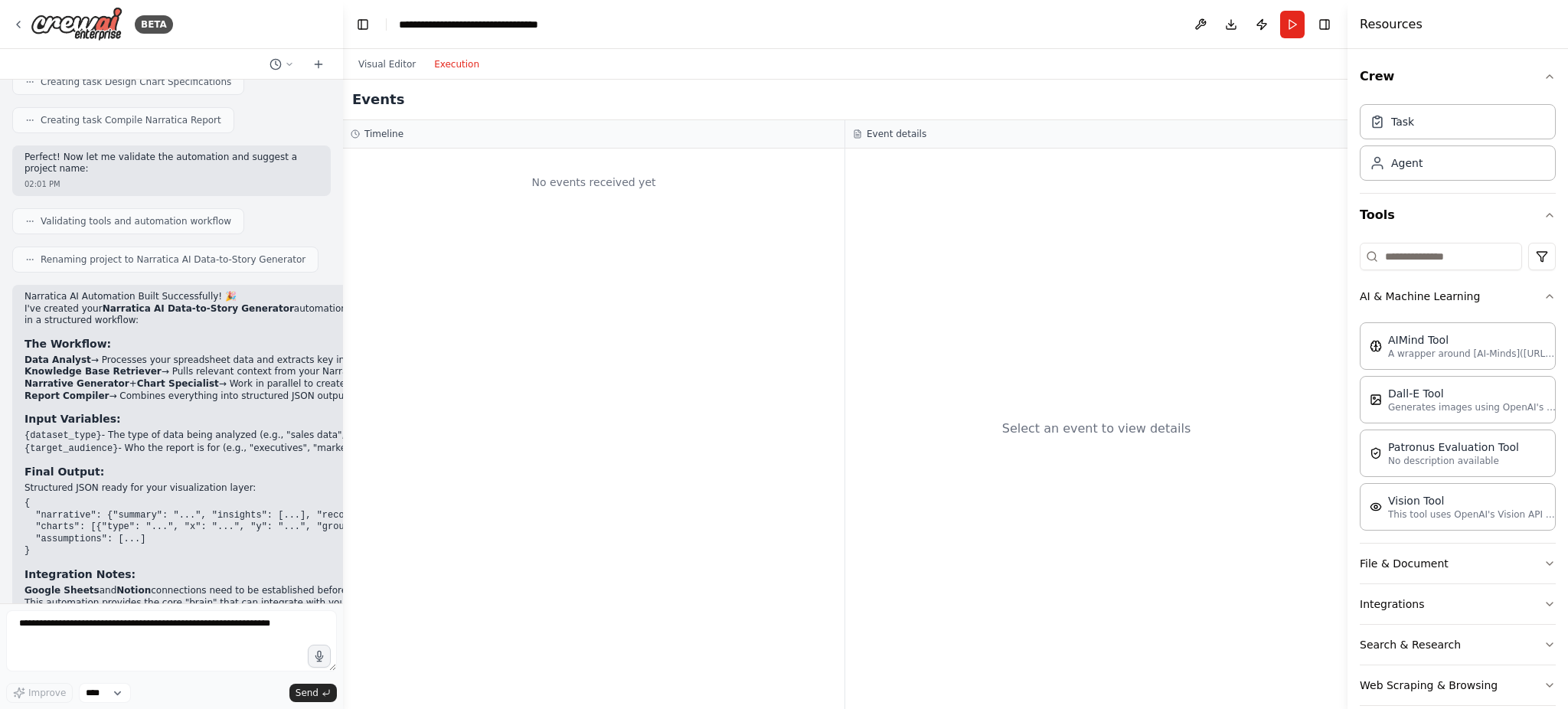
scroll to position [1833, 0]
click at [17, 21] on icon at bounding box center [17, 24] width 12 height 12
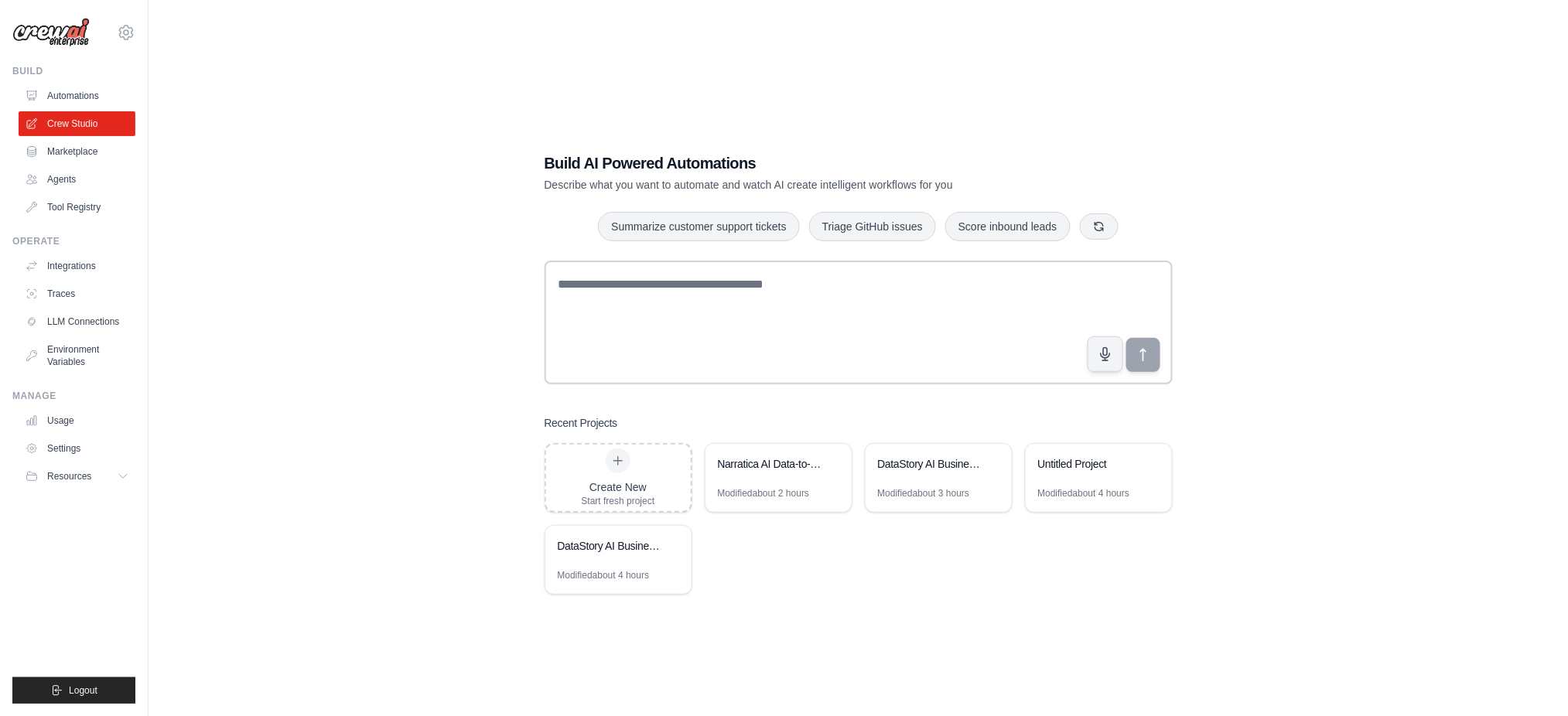
click at [83, 100] on link "Automations" at bounding box center [77, 95] width 117 height 25
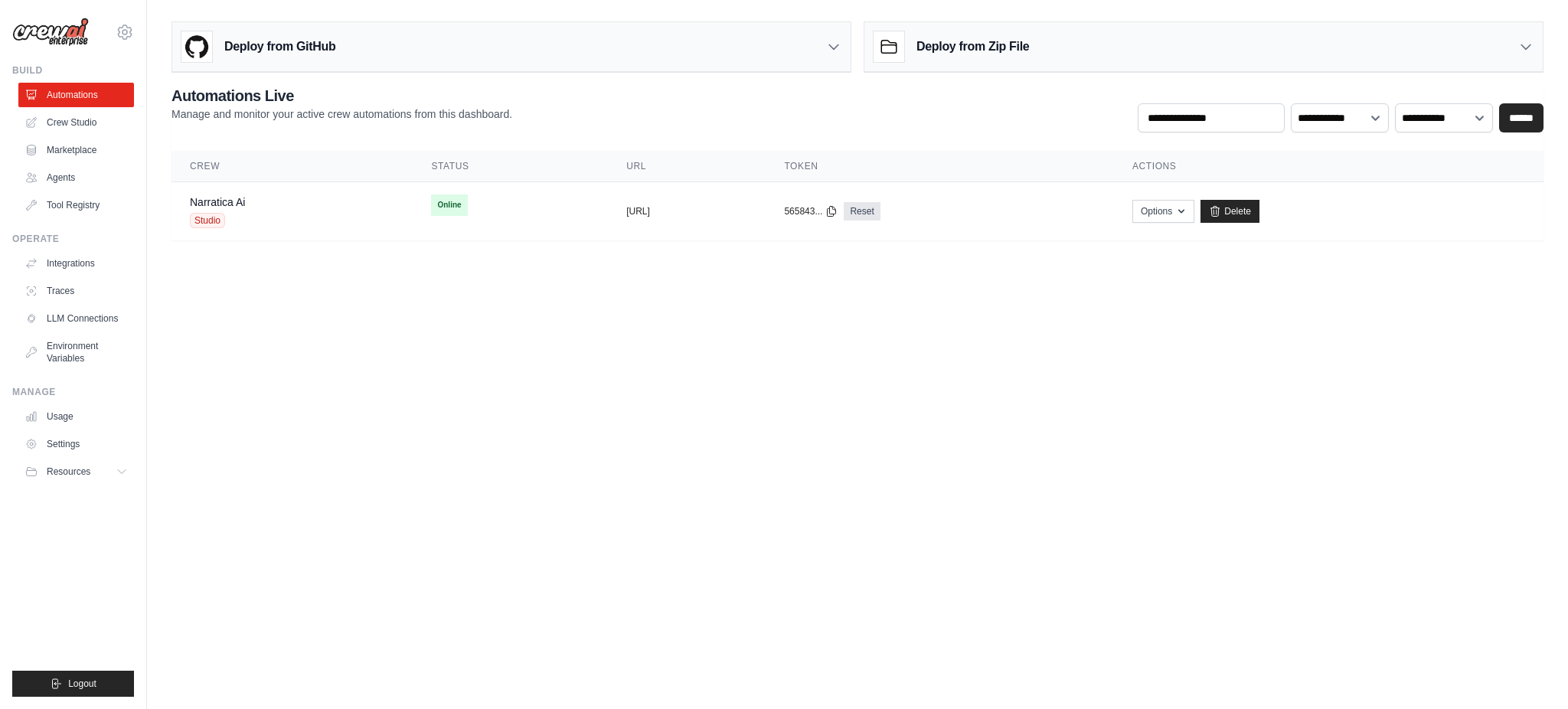
click at [248, 215] on div "Narratica Ai Studio" at bounding box center [292, 211] width 205 height 33
click at [218, 187] on td "Narratica Ai Studio" at bounding box center [292, 212] width 241 height 59
click at [223, 218] on span "Studio" at bounding box center [207, 220] width 35 height 15
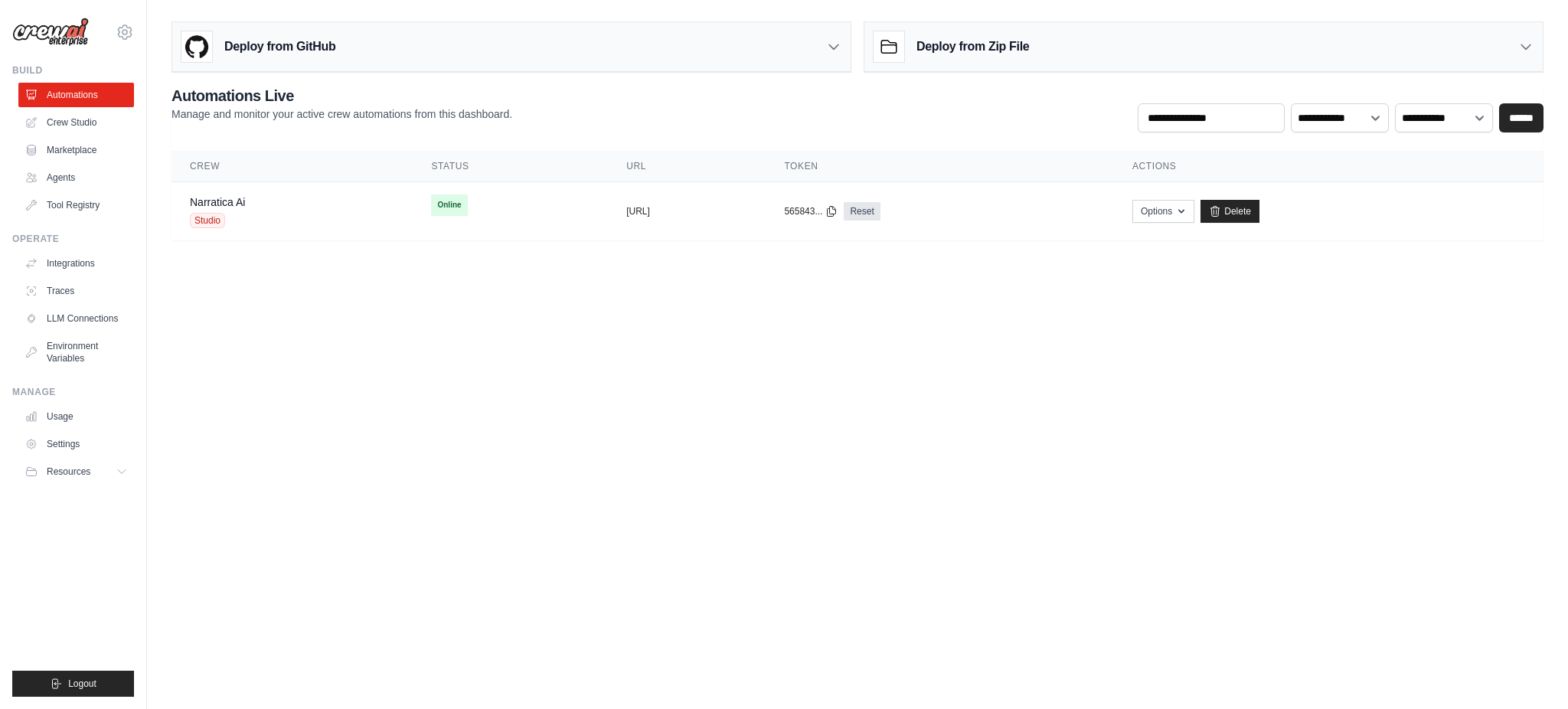
click at [223, 218] on span "Studio" at bounding box center [207, 220] width 35 height 15
click at [87, 122] on link "Crew Studio" at bounding box center [76, 122] width 116 height 25
click at [76, 152] on link "Marketplace" at bounding box center [76, 150] width 116 height 25
click at [82, 118] on link "Crew Studio" at bounding box center [76, 122] width 116 height 25
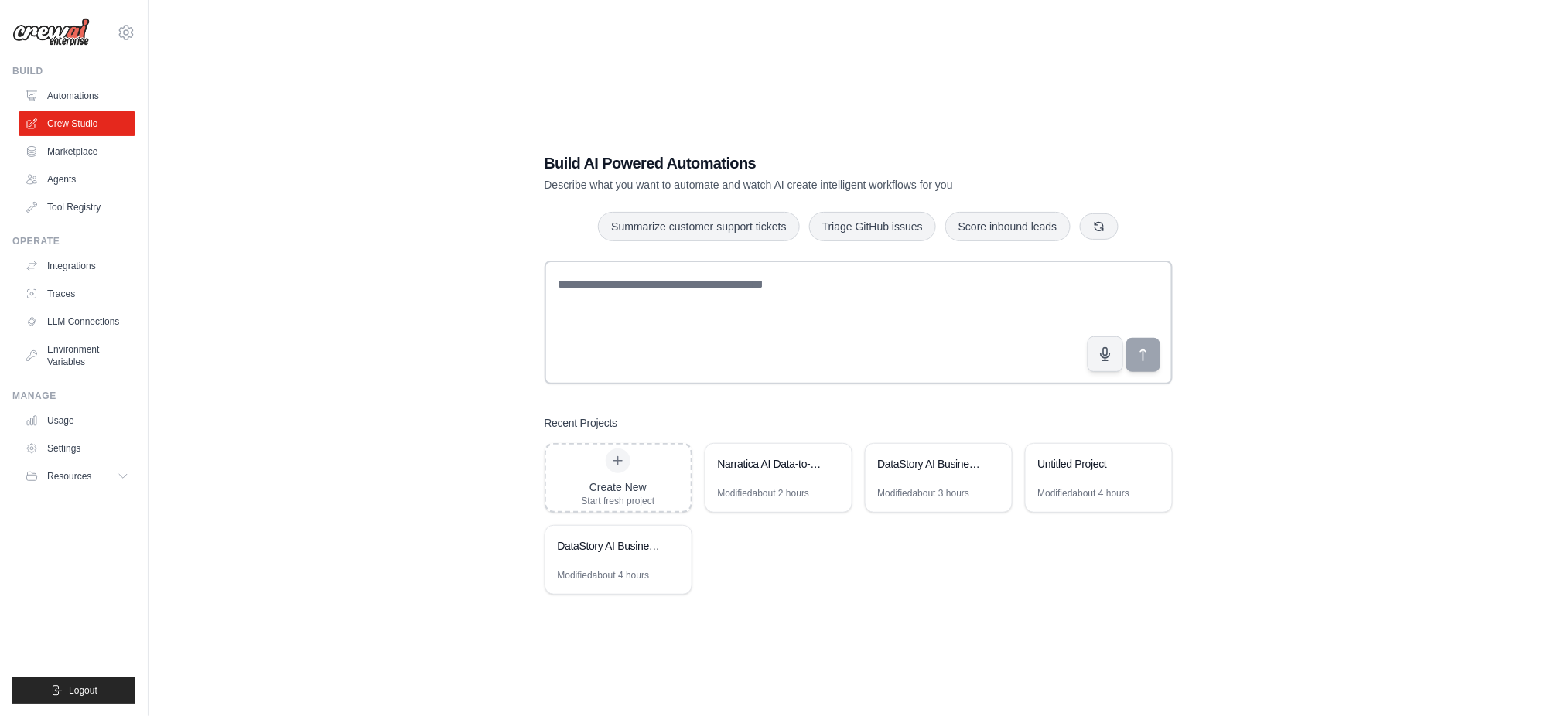
click at [761, 465] on div "Narratica AI Data-to-Story Generator" at bounding box center [770, 463] width 106 height 15
click at [34, 94] on icon at bounding box center [32, 96] width 10 height 10
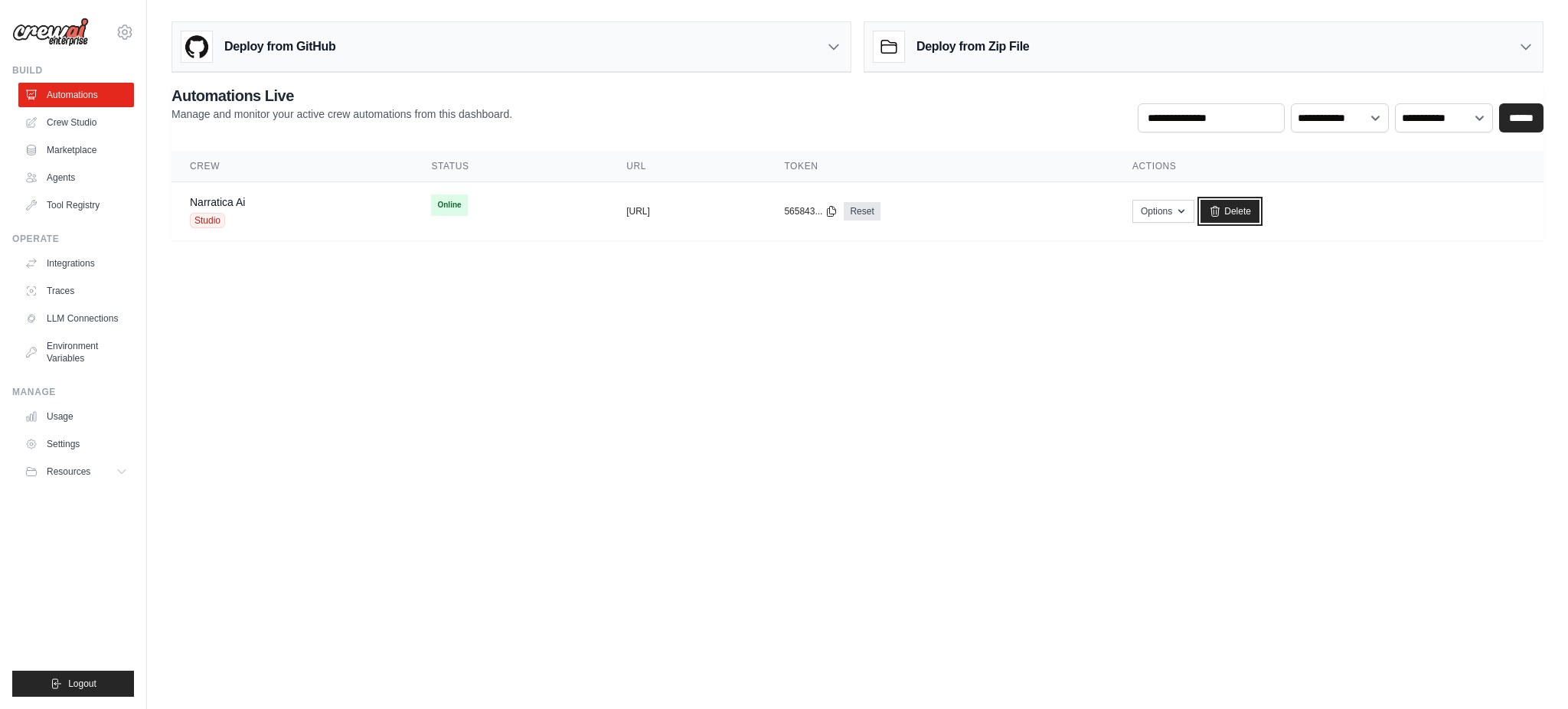
click at [1259, 215] on link "Delete" at bounding box center [1230, 211] width 59 height 23
click at [1194, 214] on button "Options" at bounding box center [1163, 211] width 62 height 23
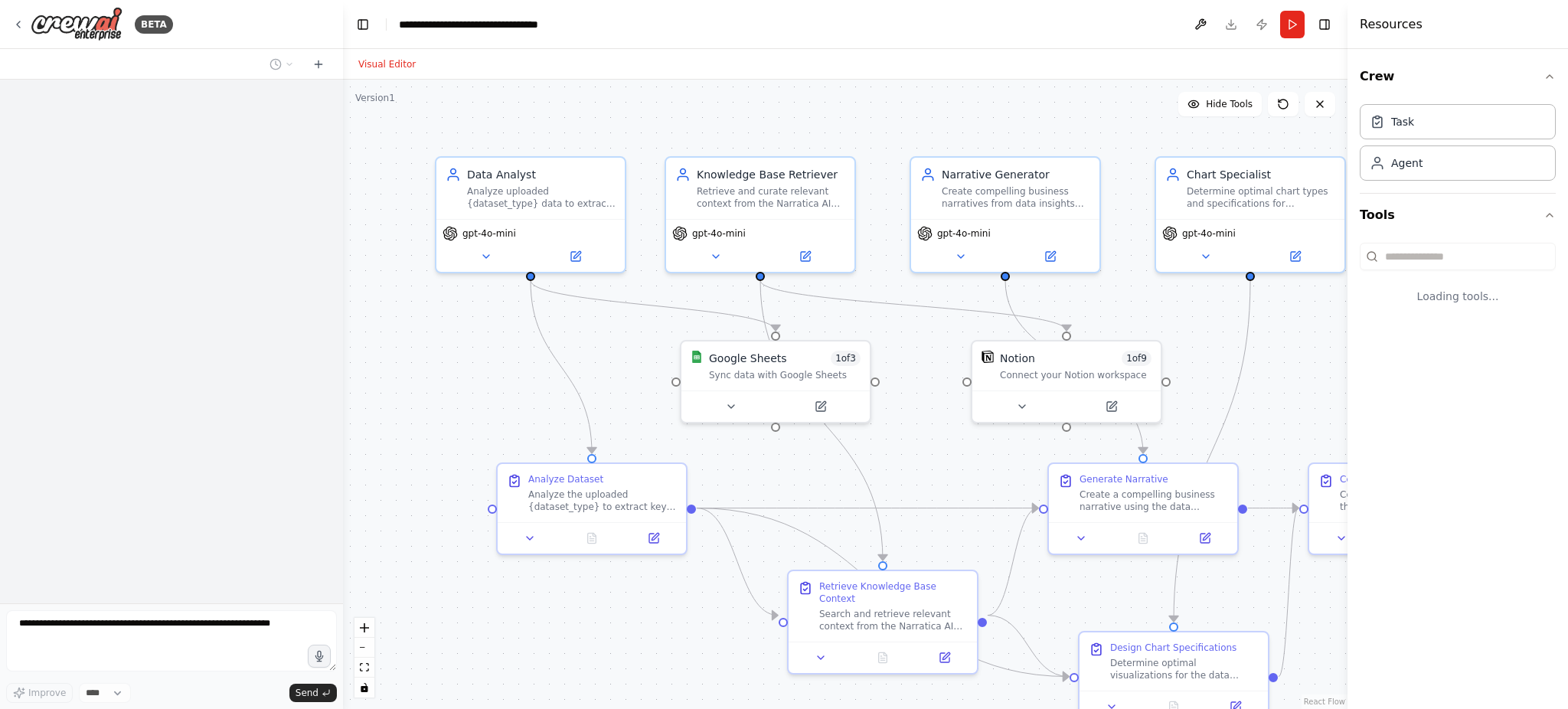
select select "****"
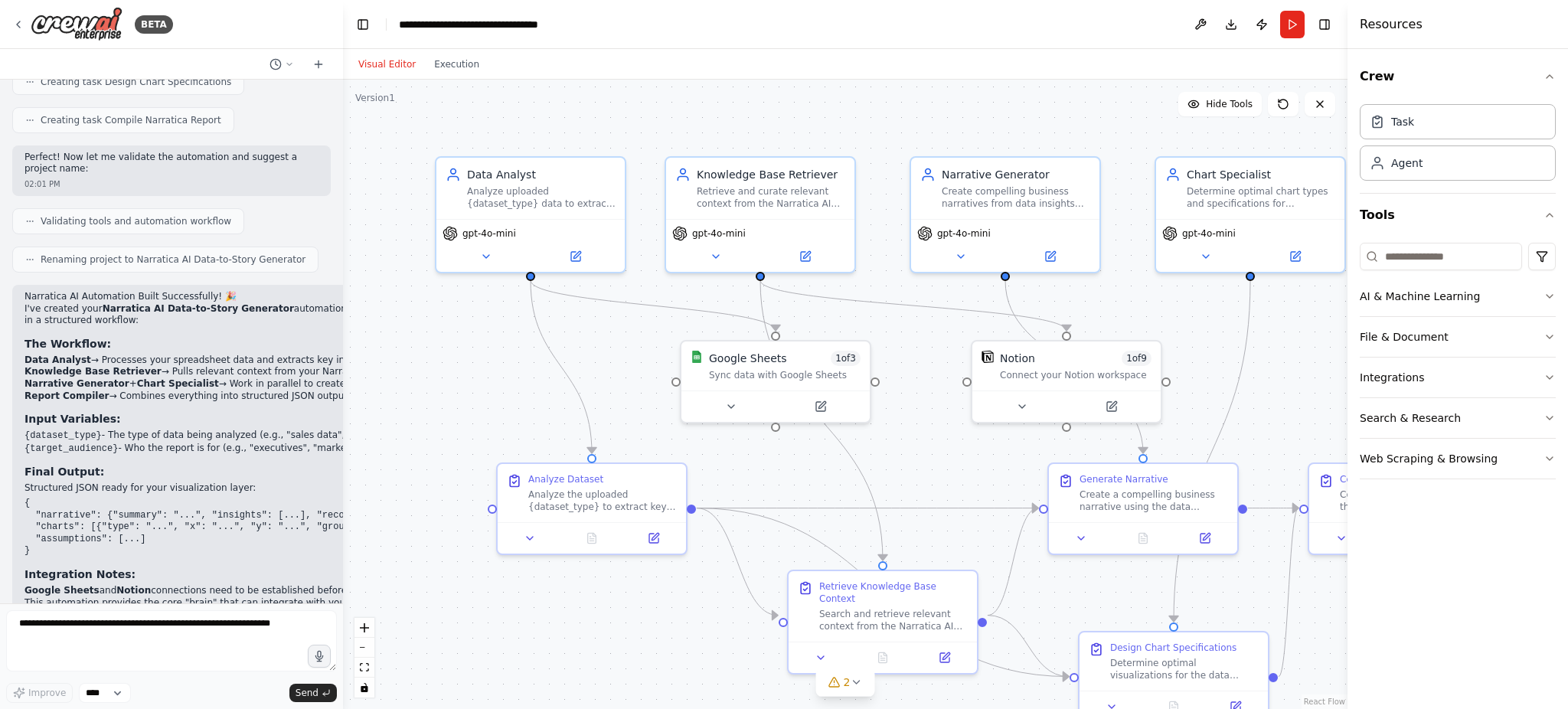
scroll to position [1833, 0]
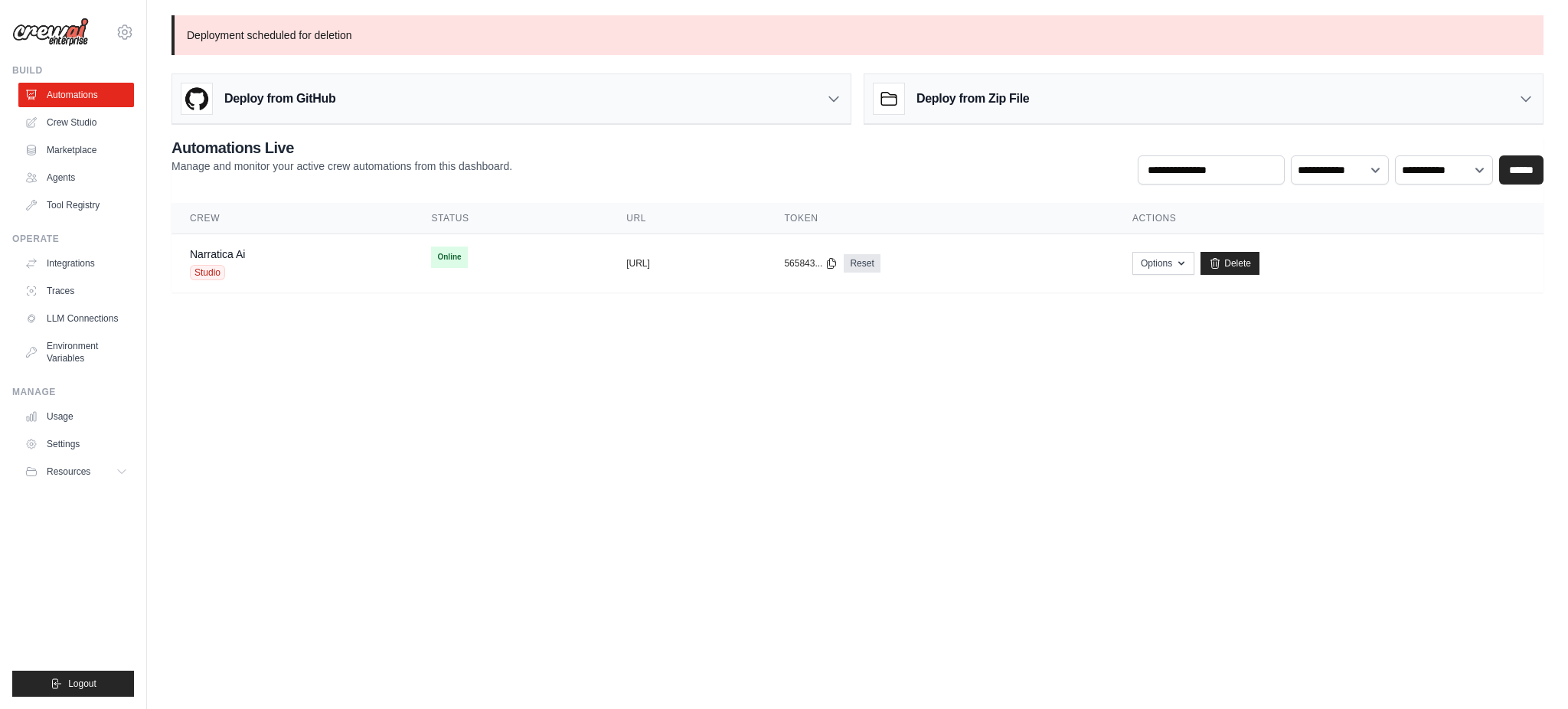
click at [55, 121] on link "Crew Studio" at bounding box center [76, 122] width 116 height 25
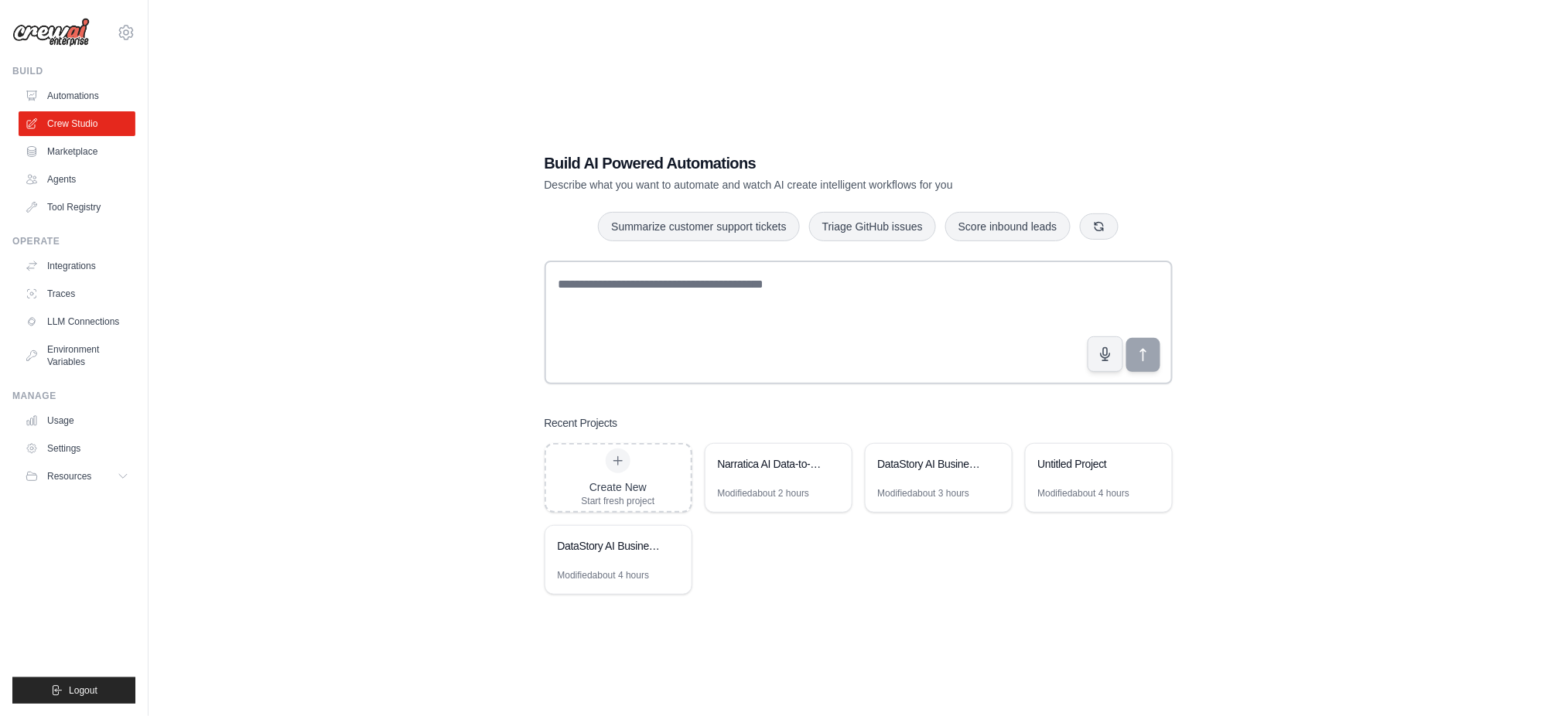
click at [748, 501] on div "Modified about 2 hours" at bounding box center [778, 500] width 146 height 25
click at [750, 458] on div "Narratica AI Data-to-Story Generator" at bounding box center [770, 463] width 106 height 15
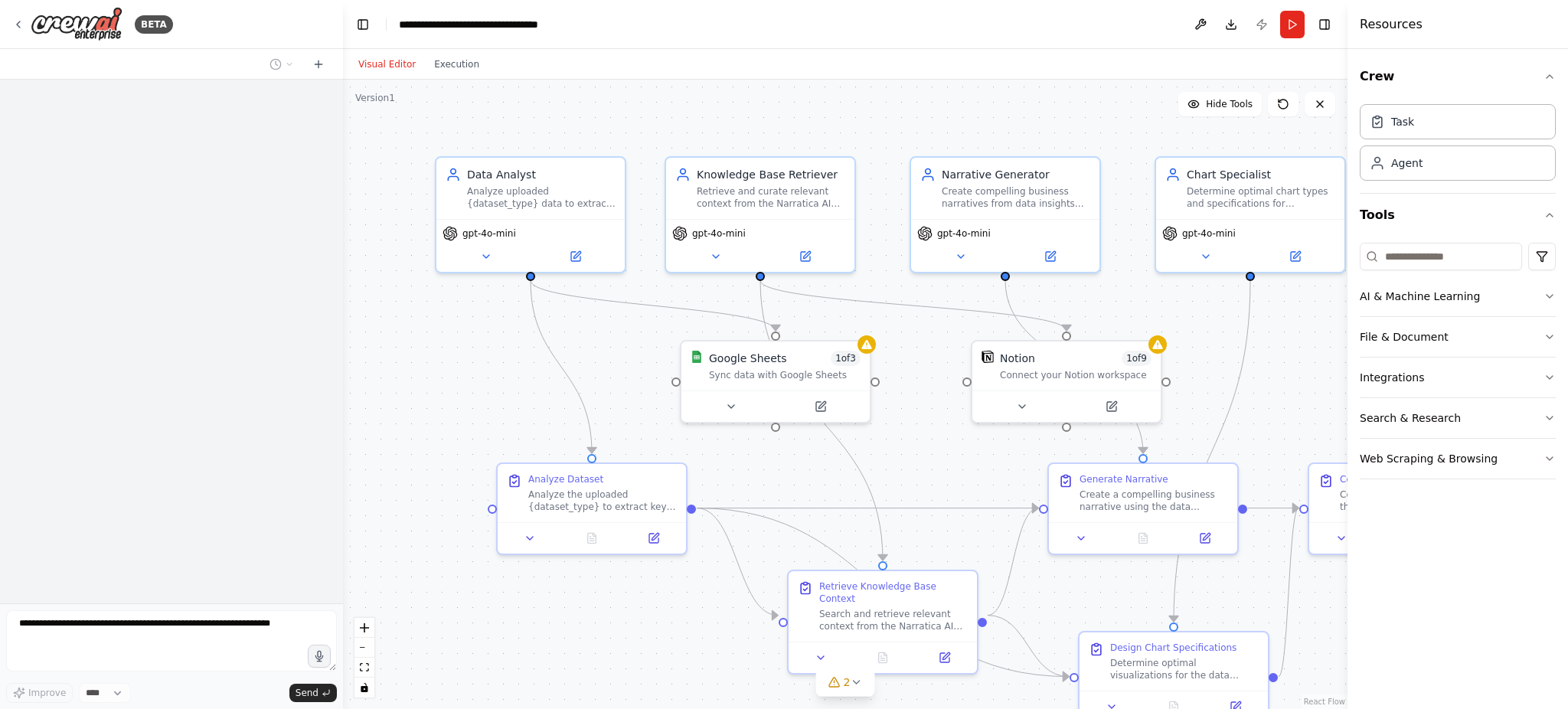
click at [1292, 23] on button "Run" at bounding box center [1292, 25] width 25 height 28
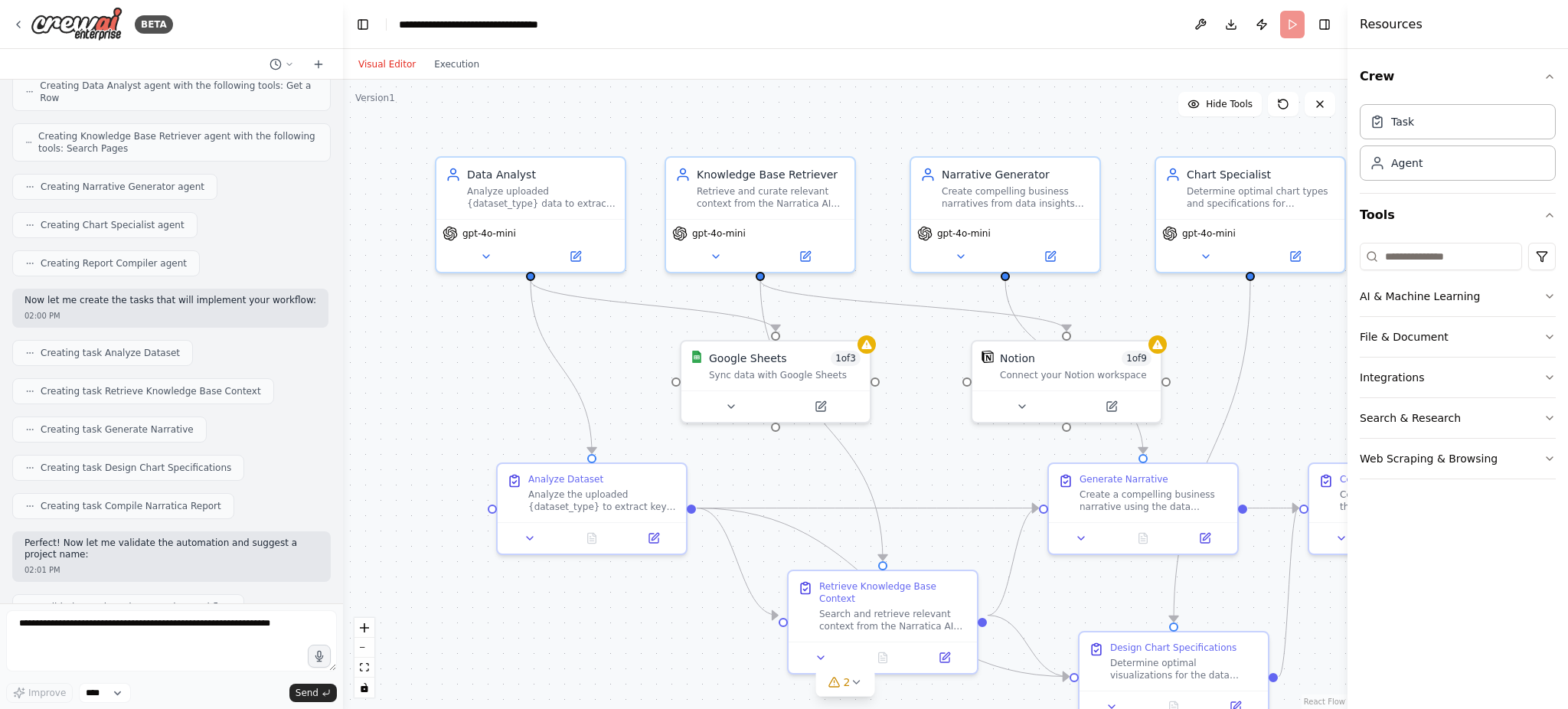
scroll to position [1435, 0]
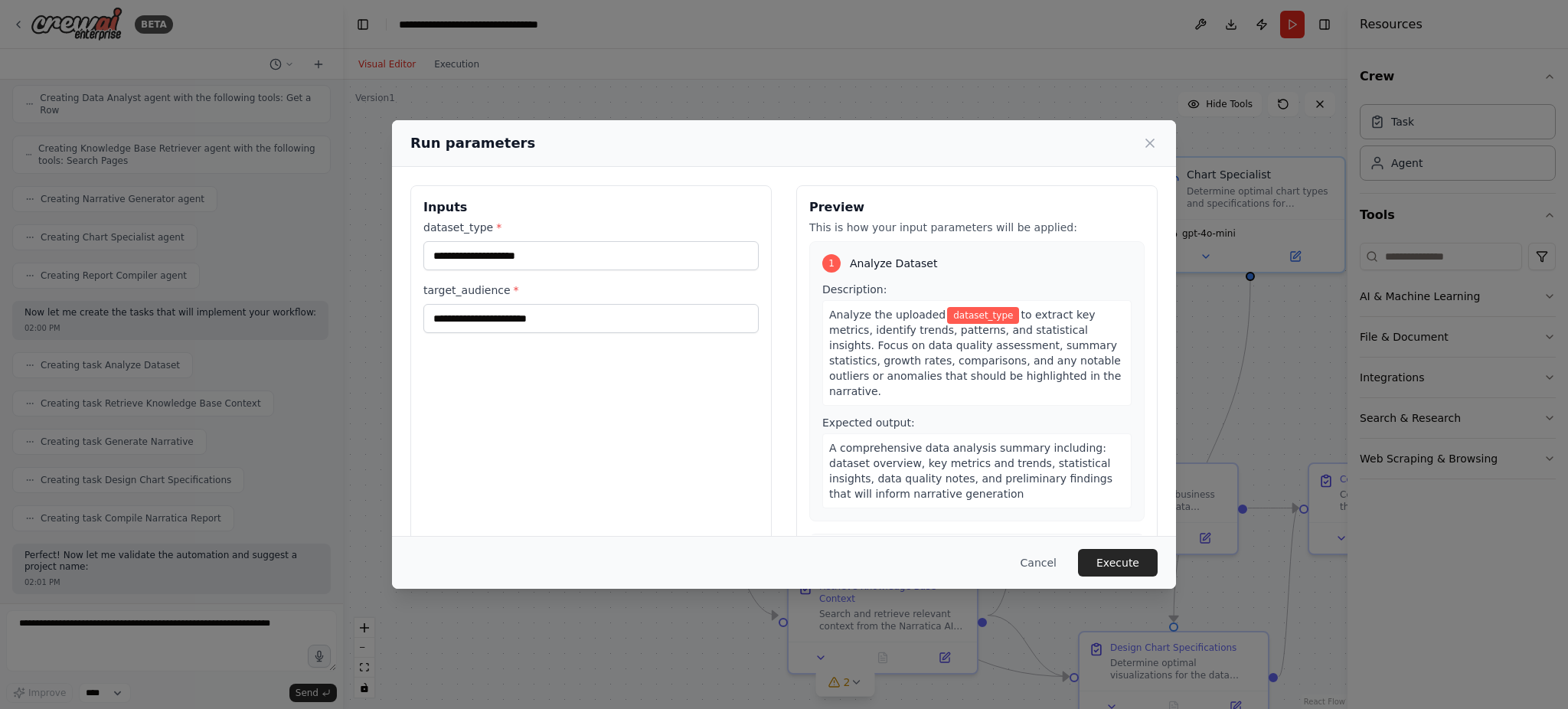
click at [1039, 557] on button "Cancel" at bounding box center [1039, 563] width 60 height 28
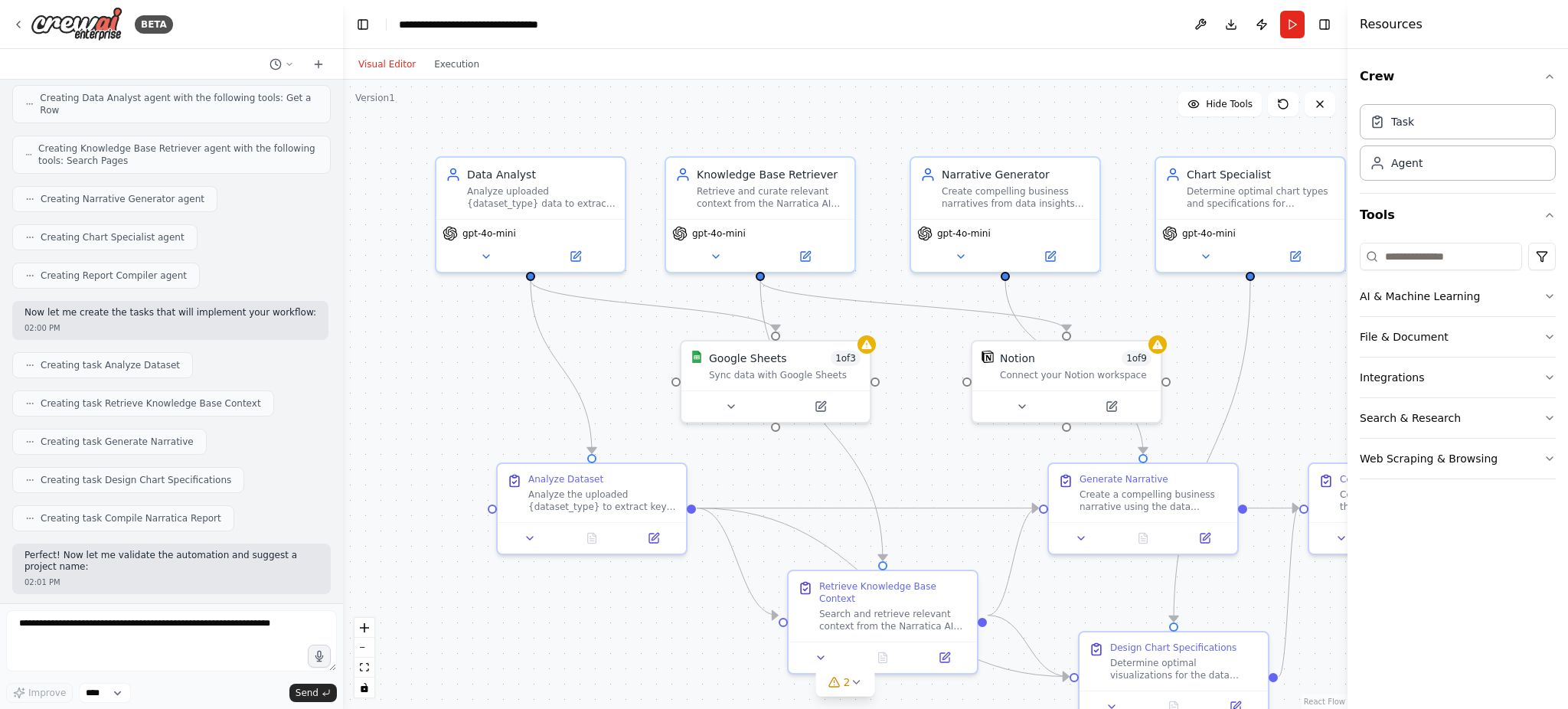
click at [1263, 24] on button "Publish" at bounding box center [1262, 25] width 25 height 28
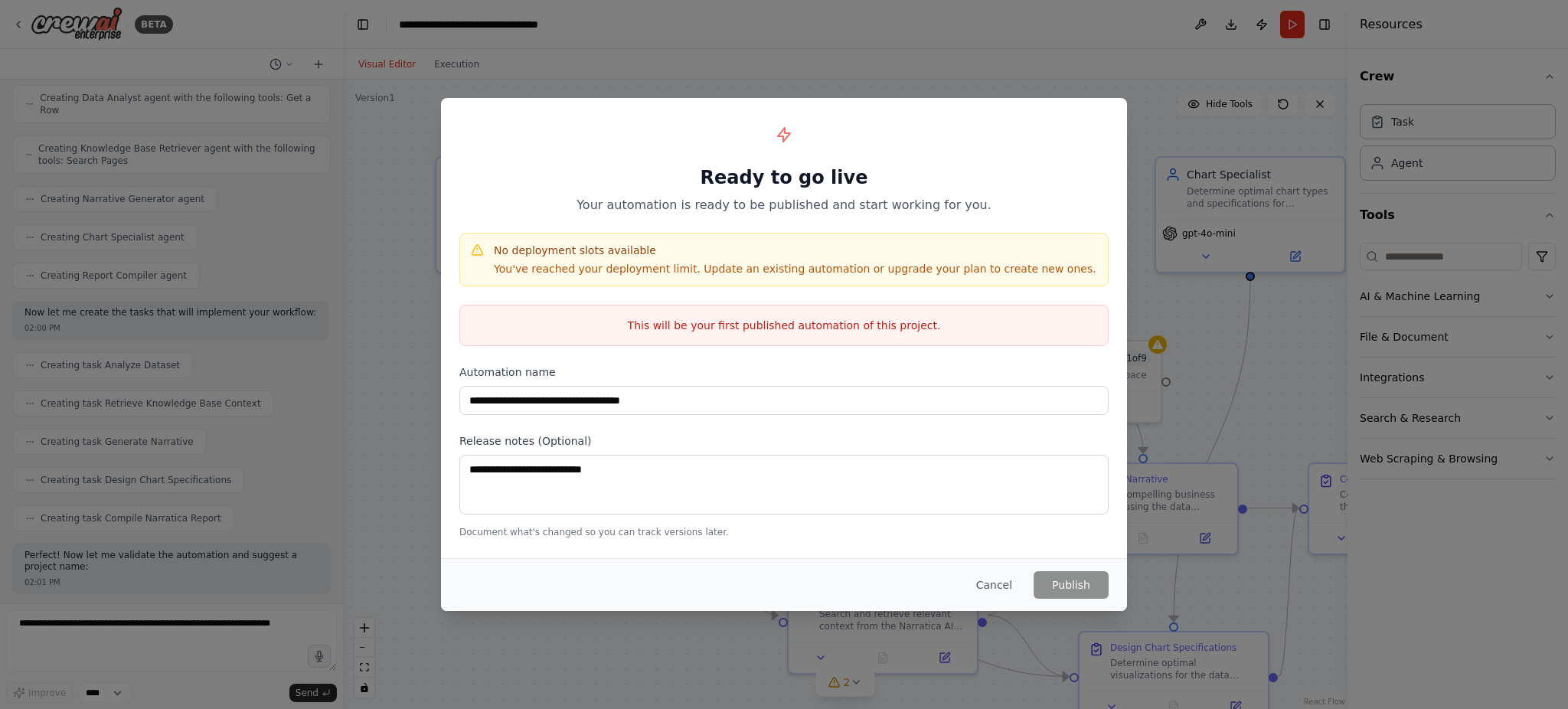
click at [1000, 584] on button "Cancel" at bounding box center [994, 585] width 60 height 28
